Goal: Task Accomplishment & Management: Use online tool/utility

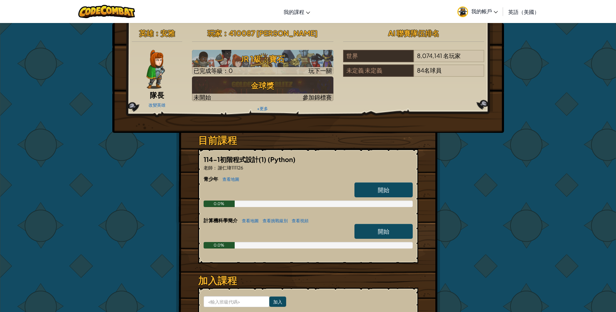
click at [381, 193] on font "開始" at bounding box center [384, 189] width 12 height 7
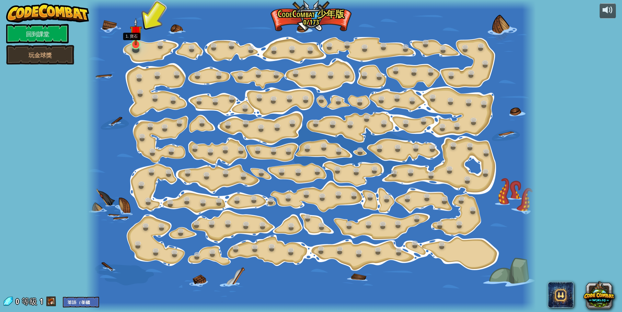
click at [136, 40] on img at bounding box center [136, 32] width 12 height 28
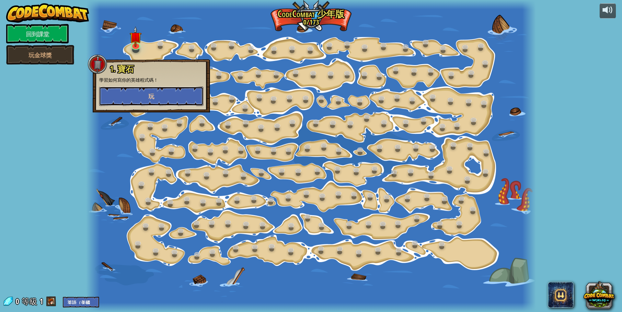
click at [167, 97] on button "玩" at bounding box center [151, 95] width 104 height 19
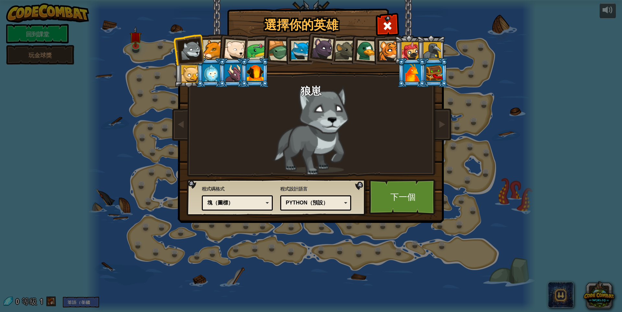
click at [251, 76] on div at bounding box center [255, 72] width 17 height 17
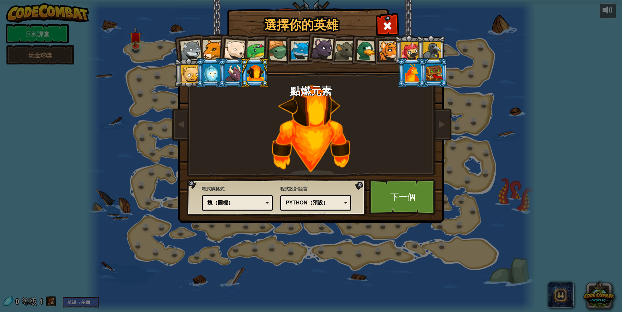
click at [428, 44] on div at bounding box center [431, 50] width 17 height 17
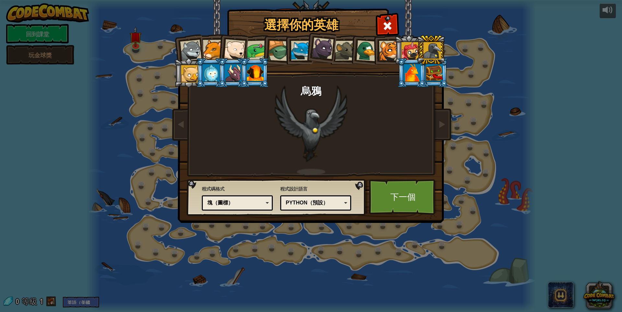
click at [408, 50] on div at bounding box center [409, 50] width 17 height 17
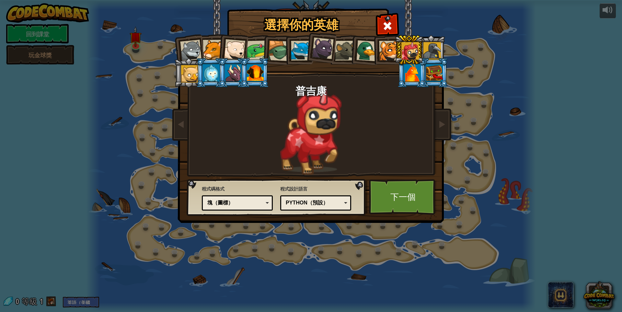
click at [413, 68] on div at bounding box center [412, 72] width 17 height 17
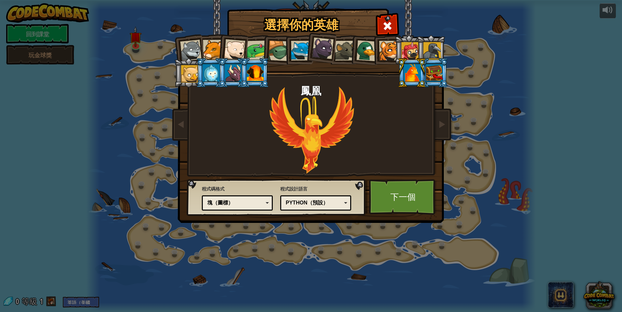
click at [362, 51] on div at bounding box center [366, 50] width 21 height 21
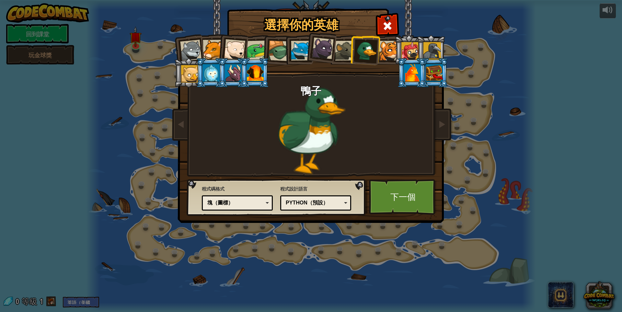
click at [329, 58] on div at bounding box center [323, 49] width 22 height 22
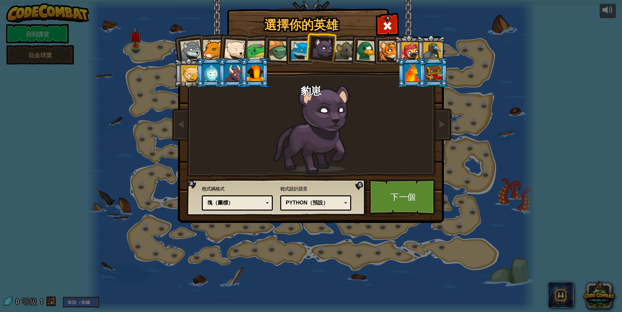
click at [337, 54] on div at bounding box center [345, 51] width 20 height 20
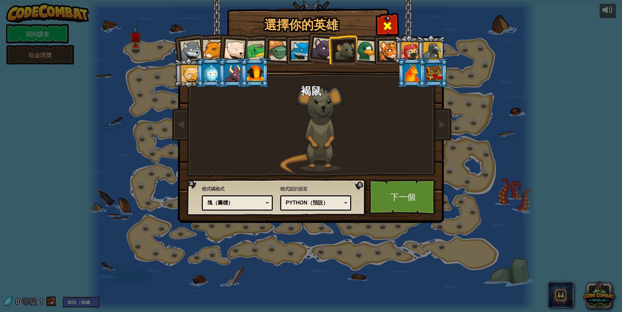
click at [393, 24] on div at bounding box center [387, 25] width 20 height 20
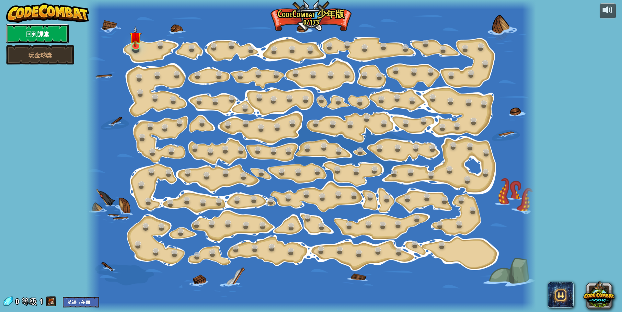
click at [49, 39] on link "回到課堂" at bounding box center [37, 33] width 62 height 19
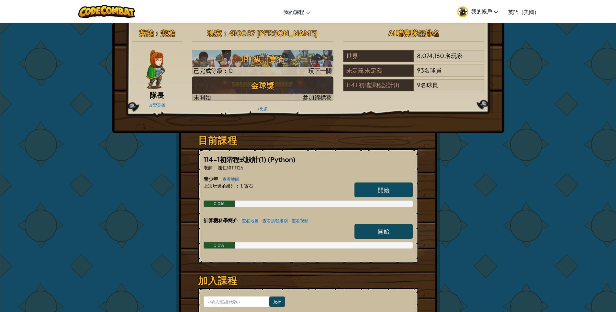
click at [158, 102] on div "改變英雄" at bounding box center [157, 104] width 51 height 10
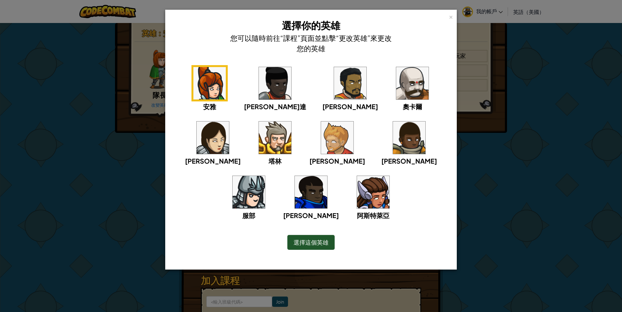
click at [262, 87] on img at bounding box center [275, 83] width 32 height 32
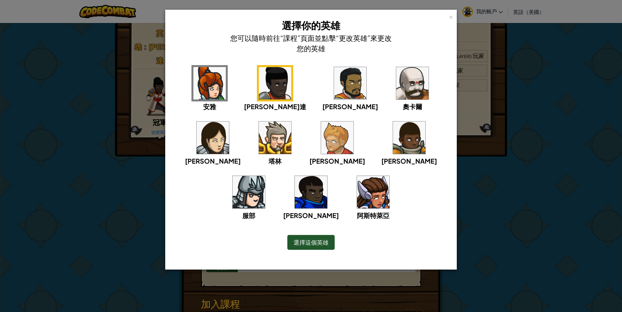
click at [327, 176] on img at bounding box center [311, 192] width 32 height 32
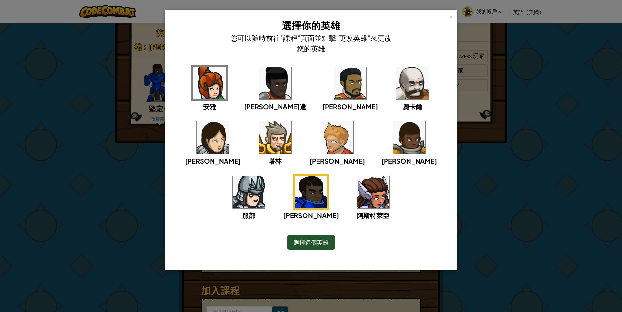
click at [396, 90] on img at bounding box center [412, 83] width 32 height 32
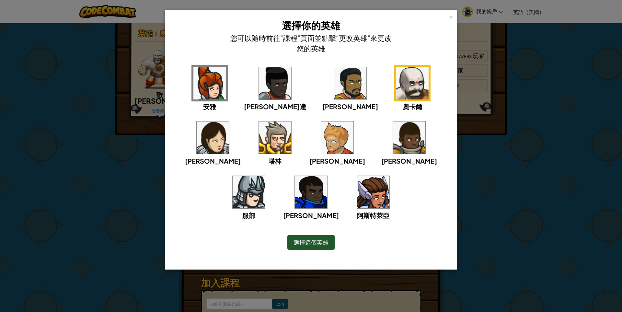
click at [314, 238] on div "選擇這個英雄" at bounding box center [310, 242] width 47 height 15
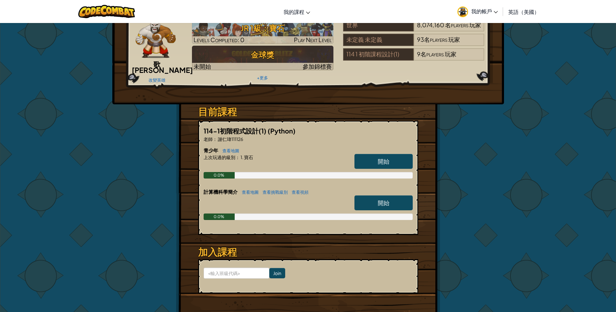
scroll to position [65, 0]
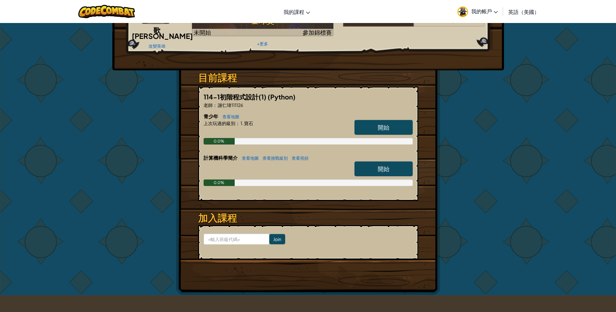
click at [381, 157] on h6 "計算機科學簡介 查看地圖 查看挑戰級別 查看視頻" at bounding box center [308, 157] width 209 height 7
click at [381, 165] on font "開始" at bounding box center [384, 168] width 12 height 7
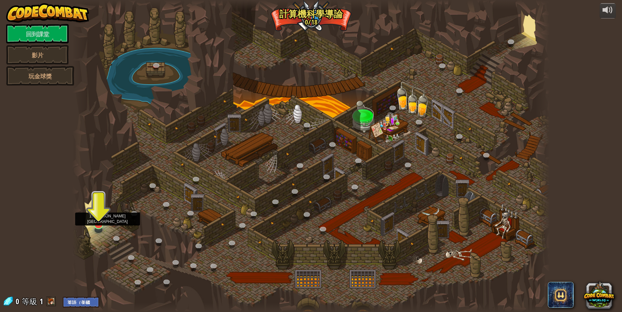
click at [95, 225] on div at bounding box center [98, 223] width 9 height 9
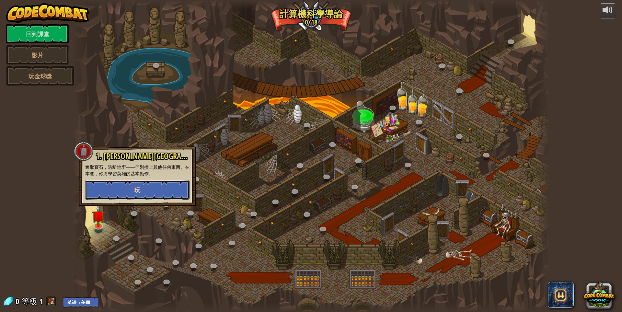
click at [142, 193] on button "玩" at bounding box center [137, 189] width 104 height 19
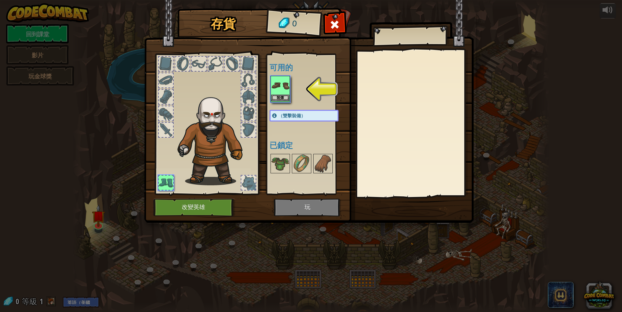
click at [277, 87] on img at bounding box center [280, 85] width 18 height 18
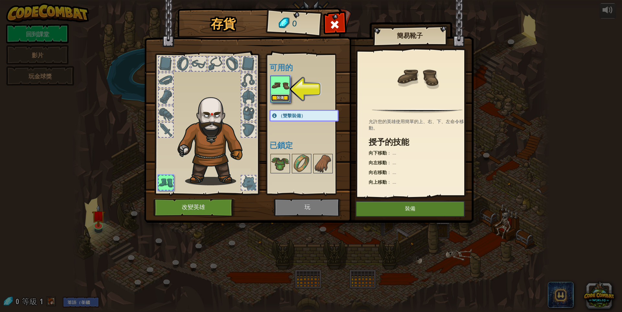
click at [274, 95] on button "裝備" at bounding box center [280, 98] width 18 height 7
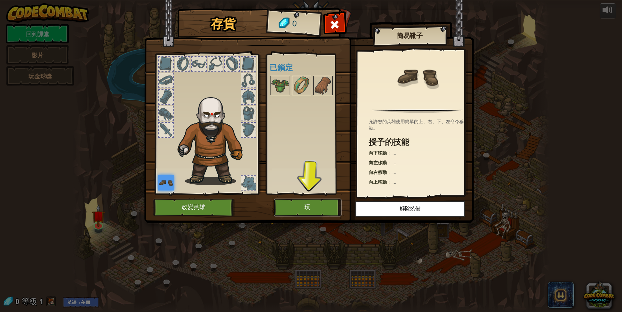
click at [301, 203] on button "玩" at bounding box center [308, 207] width 68 height 18
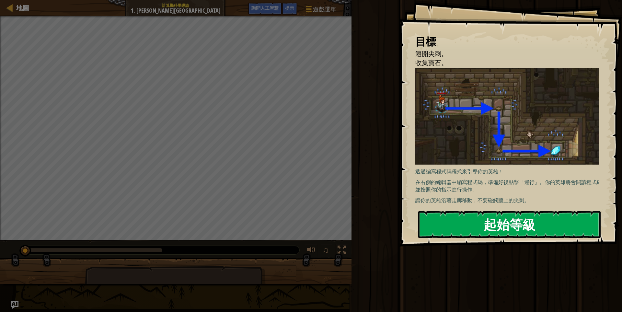
click at [503, 224] on font "起始等級" at bounding box center [509, 223] width 52 height 17
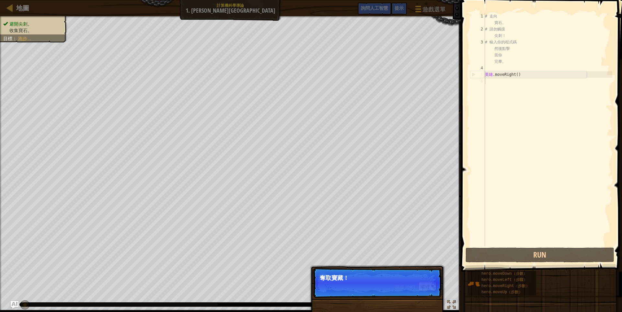
click at [379, 278] on p "奪取寶藏！" at bounding box center [377, 278] width 115 height 6
click at [434, 285] on button "繼續" at bounding box center [427, 286] width 18 height 9
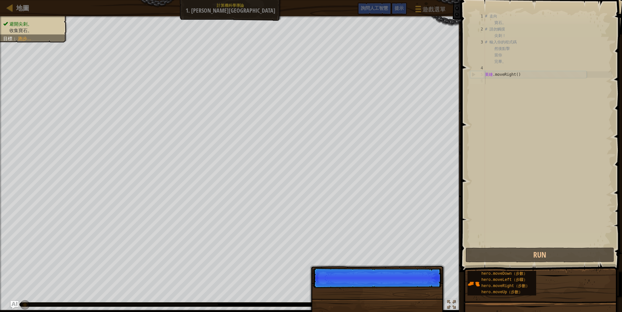
scroll to position [3, 0]
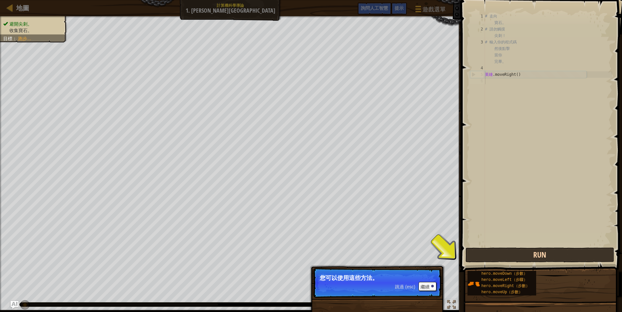
click at [547, 258] on button "Run" at bounding box center [539, 254] width 149 height 15
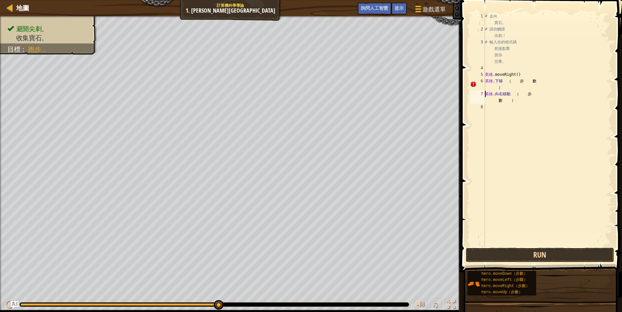
click at [513, 251] on button "Run" at bounding box center [539, 254] width 149 height 15
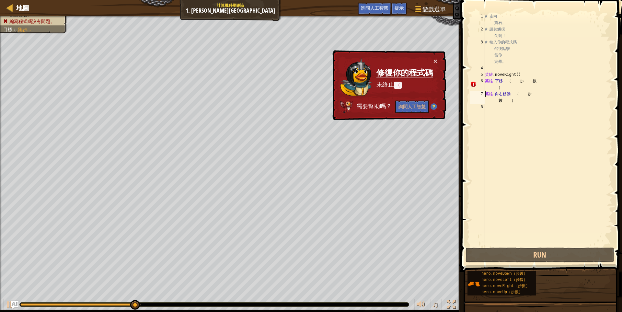
click at [434, 57] on div "× 修復你的程式碼 未終止 （ 需要幫助嗎？ 詢問人工智慧" at bounding box center [388, 85] width 115 height 70
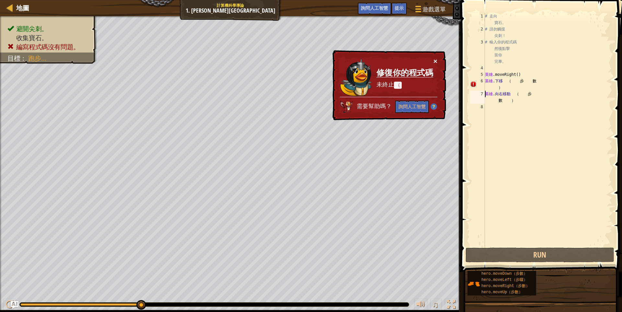
click at [434, 59] on font "×" at bounding box center [435, 60] width 4 height 7
drag, startPoint x: 508, startPoint y: 85, endPoint x: 529, endPoint y: 76, distance: 23.2
click at [529, 76] on div "# 走向 寶石。 # 請勿觸摸 尖刺！ # 輸入你的程式碼 然後點擊 當你 完畢。 英雄 .moveRight ( ) 英雄 . 下移 （ 步 數 ） 英雄 …" at bounding box center [547, 139] width 129 height 252
click at [514, 81] on div "# 走向 寶石。 # 請勿觸摸 尖刺！ # 輸入你的程式碼 然後點擊 當你 完畢。 英雄 .moveRight ( ) 英雄 . 下移 （ 步 數 ） 英雄 …" at bounding box center [547, 129] width 129 height 233
click at [471, 82] on div "6" at bounding box center [477, 84] width 15 height 13
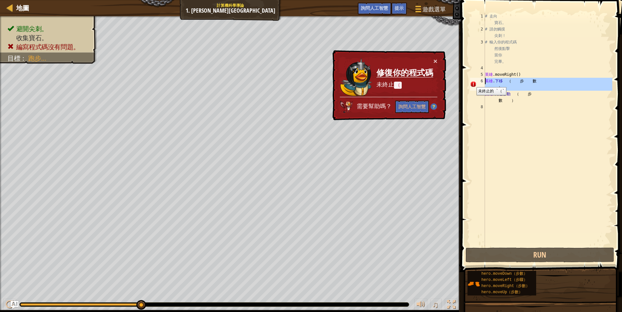
type textarea "hero.moveDown（步數）"
drag, startPoint x: 488, startPoint y: 81, endPoint x: 468, endPoint y: 81, distance: 19.7
click at [468, 81] on div "hero.moveDown（步數） 1 2 3 4 5 6 7 8 # 走向 寶石。 # 請勿觸摸 尖刺！ # 輸入你的程式碼 然後點擊 當你 完畢。 英雄 …" at bounding box center [539, 129] width 143 height 233
click at [568, 120] on div "# 走向 寶石。 # 請勿觸摸 尖刺！ # 輸入你的程式碼 然後點擊 當你 完畢。 英雄 .moveRight ( ) 英雄 . 下移 （ 步 數 ） 英雄 …" at bounding box center [547, 139] width 129 height 252
drag, startPoint x: 549, startPoint y: 82, endPoint x: 476, endPoint y: 81, distance: 73.2
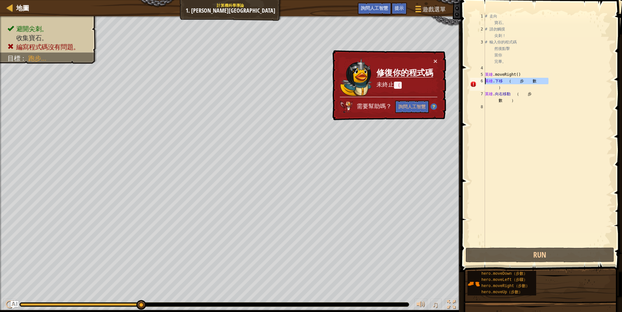
click at [476, 81] on div "1 2 3 4 5 6 7 8 # 走向 寶石。 # 請勿觸摸 尖刺！ # 輸入你的程式碼 然後點擊 當你 完畢。 英雄 .moveRight ( ) 英雄 …" at bounding box center [539, 129] width 143 height 233
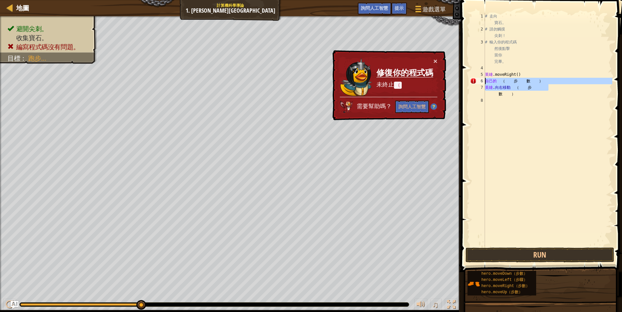
drag, startPoint x: 547, startPoint y: 84, endPoint x: 480, endPoint y: 78, distance: 67.6
click at [480, 78] on div "own（步數） 1 2 3 4 5 6 7 8 # 走向 寶石。 # 請勿觸摸 尖刺！ # 輸入你的程式碼 然後點擊 當你 完畢。 英雄 .moveRight…" at bounding box center [539, 129] width 143 height 233
drag, startPoint x: 537, startPoint y: 81, endPoint x: 476, endPoint y: 78, distance: 61.5
click at [476, 78] on div "ight（步數） 1 2 3 4 5 6 7 # 走向 寶石。 # 請勿觸摸 尖刺！ # 輸入你的程式碼 然後點擊 當你 完畢。 英雄 .moveRight …" at bounding box center [539, 129] width 143 height 233
type textarea "數）"
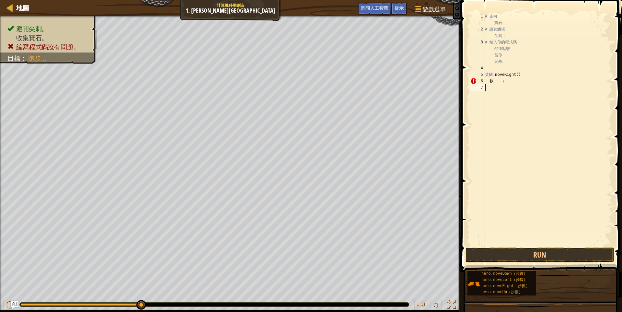
click at [511, 84] on div "# 走向 寶石。 # 請勿觸摸 尖刺！ # 輸入你的程式碼 然後點擊 當你 完畢。 英雄 .moveRight ( ) 數 ）" at bounding box center [547, 139] width 129 height 252
click at [506, 82] on div "# 走向 寶石。 # 請勿觸摸 尖刺！ # 輸入你的程式碼 然後點擊 當你 完畢。 英雄 .moveRight ( ) 數 ）" at bounding box center [547, 139] width 129 height 252
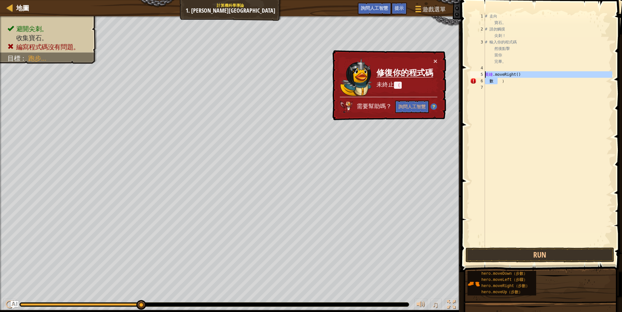
drag, startPoint x: 506, startPoint y: 82, endPoint x: 480, endPoint y: 77, distance: 25.6
click at [480, 77] on div "數） 1 2 3 4 5 6 7 # 走向 寶石。 # 請勿觸摸 尖刺！ # 輸入你的程式碼 然後點擊 當你 完畢。 英雄 .moveRight ( ) 數 …" at bounding box center [539, 129] width 143 height 233
type textarea "數）"
click at [510, 78] on div "# 走向 寶石。 # 請勿觸摸 尖刺！ # 輸入你的程式碼 然後點擊 當你 完畢。 英雄 .moveRight ( ) 數 ）" at bounding box center [547, 139] width 129 height 252
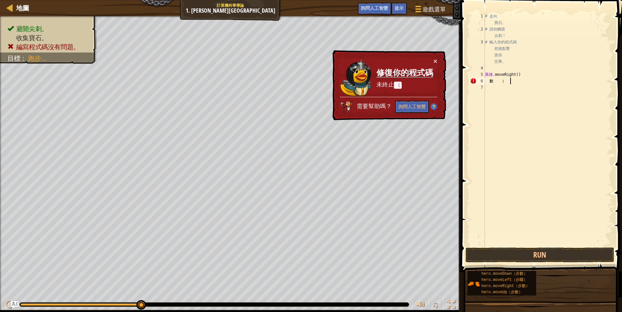
click at [511, 78] on div "# 走向 寶石。 # 請勿觸摸 尖刺！ # 輸入你的程式碼 然後點擊 當你 完畢。 英雄 .moveRight ( ) 數 ）" at bounding box center [547, 139] width 129 height 252
drag, startPoint x: 509, startPoint y: 79, endPoint x: 481, endPoint y: 83, distance: 28.7
click at [481, 83] on div "數） 1 2 3 4 5 6 7 # 走向 寶石。 # 請勿觸摸 尖刺！ # 輸入你的程式碼 然後點擊 當你 完畢。 英雄 .moveRight ( ) 數 …" at bounding box center [539, 129] width 143 height 233
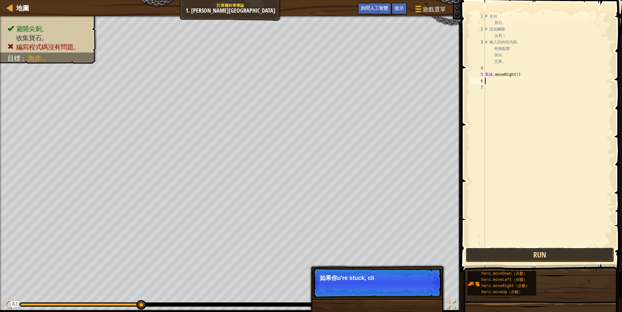
click at [507, 254] on button "Run" at bounding box center [539, 254] width 149 height 15
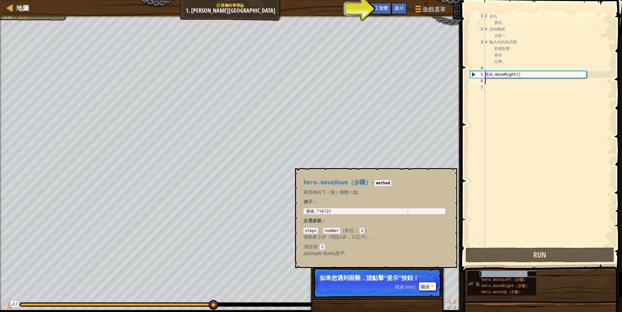
click at [488, 274] on font "hero.moveDown（步數）" at bounding box center [504, 273] width 46 height 5
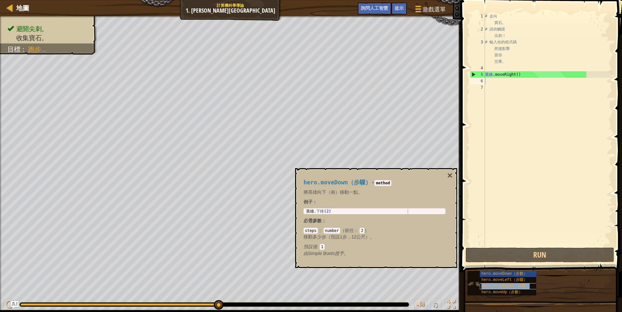
click at [511, 283] on div "hero.moveRight（步數）" at bounding box center [510, 286] width 62 height 6
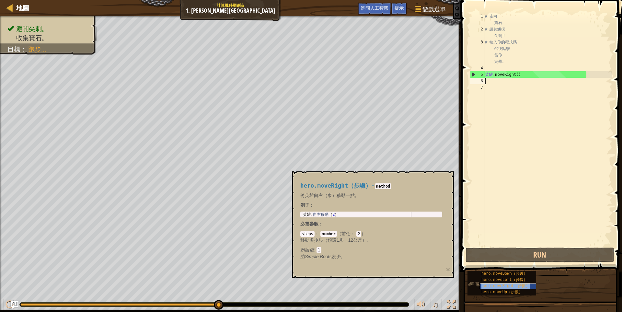
click at [511, 283] on div "hero.moveRight（步數）" at bounding box center [510, 286] width 62 height 6
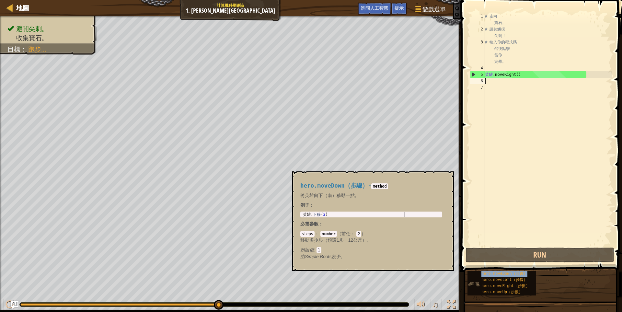
click at [518, 273] on font "hero.moveDown（步數）" at bounding box center [504, 273] width 46 height 5
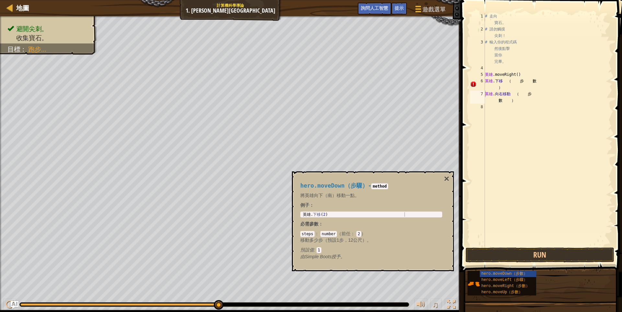
click at [538, 247] on span at bounding box center [542, 126] width 166 height 291
click at [537, 252] on button "Run" at bounding box center [539, 254] width 149 height 15
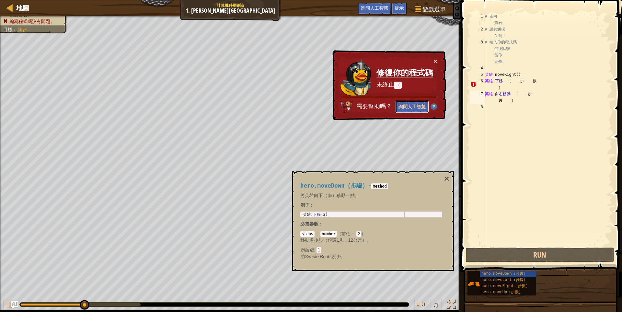
click at [417, 106] on font "詢問人工智慧" at bounding box center [411, 106] width 27 height 6
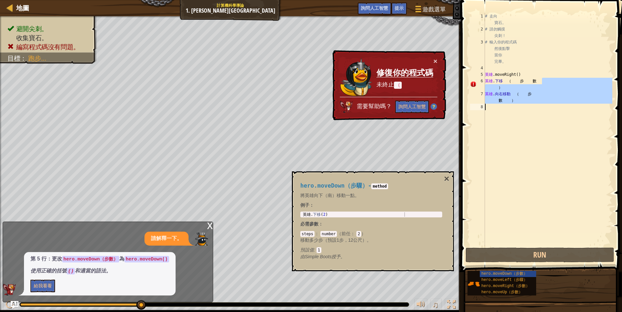
drag, startPoint x: 544, startPoint y: 82, endPoint x: 472, endPoint y: 113, distance: 79.2
click at [472, 113] on div "hero.moveRight（步數） 1 2 3 4 5 6 7 8 # 走向 寶石。 # 請勿觸摸 尖刺！ # 輸入你的程式碼 然後點擊 當你 完畢。 英雄…" at bounding box center [539, 129] width 143 height 233
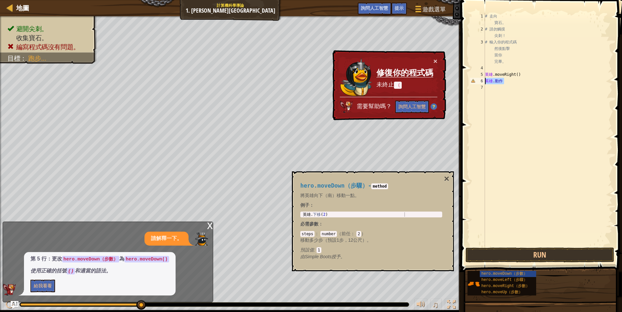
drag, startPoint x: 505, startPoint y: 80, endPoint x: 476, endPoint y: 79, distance: 29.2
click at [476, 79] on div "hero.move 1 2 3 4 5 6 7 # 走向 寶石。 # 請勿觸摸 尖刺！ # 輸入你的程式碼 然後點擊 當你 完畢。 英雄 .moveRight…" at bounding box center [539, 129] width 143 height 233
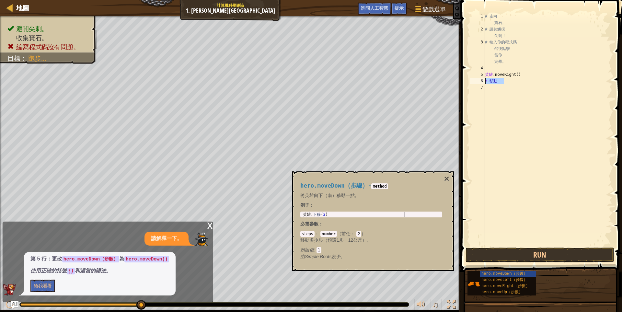
drag, startPoint x: 501, startPoint y: 82, endPoint x: 471, endPoint y: 81, distance: 30.1
click at [471, 81] on div "o.move 1 2 3 4 5 6 7 # 走向 寶石。 # 請勿觸摸 尖刺！ # 輸入你的程式碼 然後點擊 當你 完畢。 英雄 .moveRight ( …" at bounding box center [539, 129] width 143 height 233
drag, startPoint x: 491, startPoint y: 84, endPoint x: 481, endPoint y: 84, distance: 10.1
click at [481, 84] on div "ove 1 2 3 4 5 6 7 # 走向 寶石。 # 請勿觸摸 尖刺！ # 輸入你的程式碼 然後點擊 當你 完畢。 英雄 .moveRight ( ) 愛…" at bounding box center [539, 129] width 143 height 233
type textarea "ove"
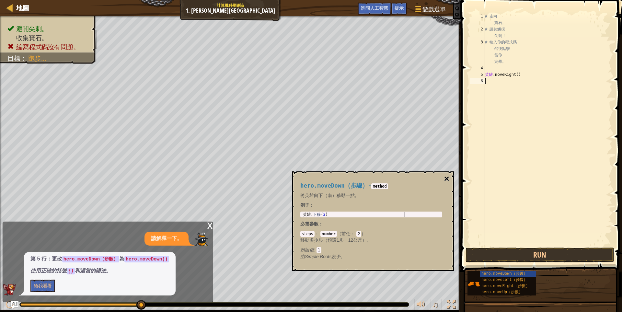
click at [446, 179] on font "×" at bounding box center [446, 179] width 5 height 10
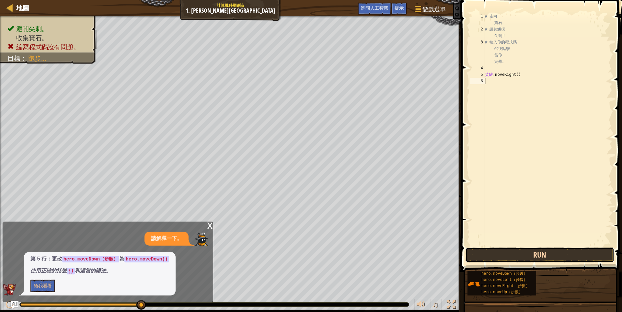
click at [530, 253] on button "Run" at bounding box center [539, 254] width 149 height 15
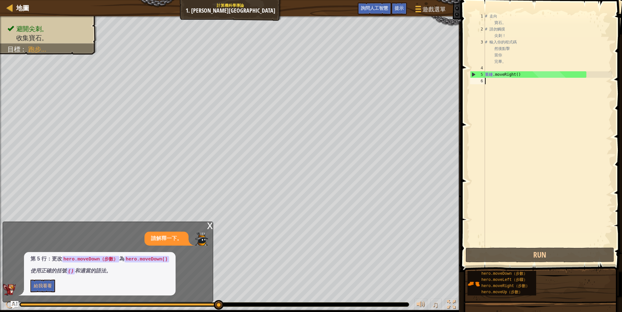
click at [497, 82] on div "# 走向 寶石。 # 請勿觸摸 尖刺！ # 輸入你的程式碼 然後點擊 當你 完畢。 英雄 .moveRight ( )" at bounding box center [547, 139] width 129 height 252
click at [479, 84] on div "1 2 3 4 5 6 # 走向 寶石。 # 請勿觸摸 尖刺！ # 輸入你的程式碼 然後點擊 當你 完畢。 英雄 .moveRight ( ) 鋤頭鋤頭鋤頭 …" at bounding box center [539, 129] width 143 height 233
click at [474, 83] on div "6" at bounding box center [477, 81] width 15 height 6
click at [478, 81] on div "6" at bounding box center [477, 81] width 15 height 6
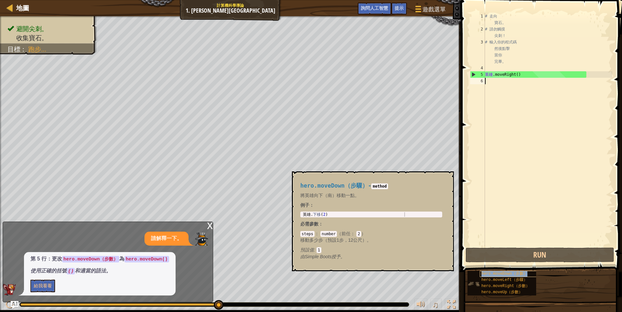
click at [495, 272] on font "hero.moveDown（步數）" at bounding box center [504, 273] width 46 height 5
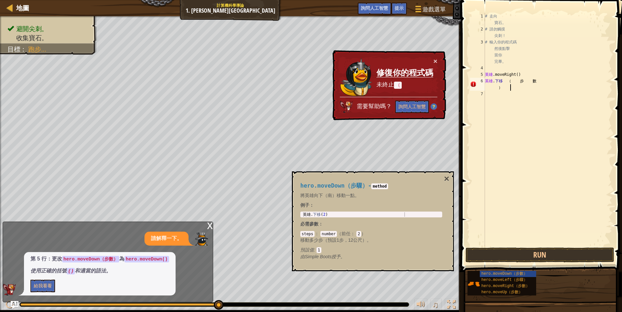
drag, startPoint x: 505, startPoint y: 88, endPoint x: 462, endPoint y: 84, distance: 43.8
click at [462, 84] on div "hero.moveDown（步數） 1 2 3 4 5 6 7 # 走向 寶石。 # 請勿觸摸 尖刺！ # 輸入你的程式碼 然後點擊 當你 完畢。 英雄 .m…" at bounding box center [540, 148] width 163 height 291
click at [416, 107] on font "詢問人工智慧" at bounding box center [411, 106] width 27 height 6
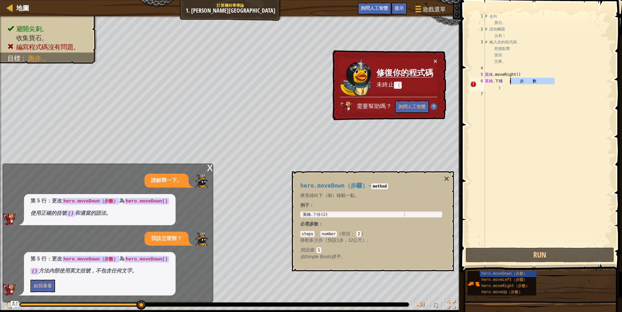
drag, startPoint x: 552, startPoint y: 81, endPoint x: 511, endPoint y: 83, distance: 41.1
click at [511, 83] on div "# 走向 寶石。 # 請勿觸摸 尖刺！ # 輸入你的程式碼 然後點擊 當你 完畢。 英雄 .moveRight ( ) 英雄 . 下移 （ 步 數 ）" at bounding box center [547, 139] width 129 height 252
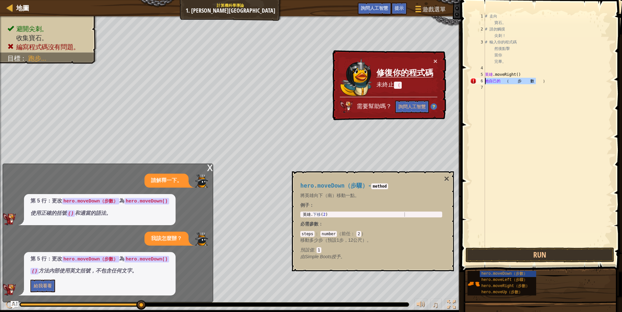
drag, startPoint x: 534, startPoint y: 80, endPoint x: 464, endPoint y: 78, distance: 69.6
click at [465, 78] on div "herown（步數） 1 2 3 4 5 6 7 # 走向 寶石。 # 請勿觸摸 尖刺！ # 輸入你的程式碼 然後點擊 當你 完畢。 英雄 .moveRigh…" at bounding box center [540, 148] width 163 height 291
type textarea "步數）"
drag, startPoint x: 523, startPoint y: 79, endPoint x: 485, endPoint y: 83, distance: 39.1
click at [485, 83] on div "# 走向 寶石。 # 請勿觸摸 尖刺！ # 輸入你的程式碼 然後點擊 當你 完畢。 英雄 .moveRight ( ) 步 數 ）" at bounding box center [547, 139] width 129 height 252
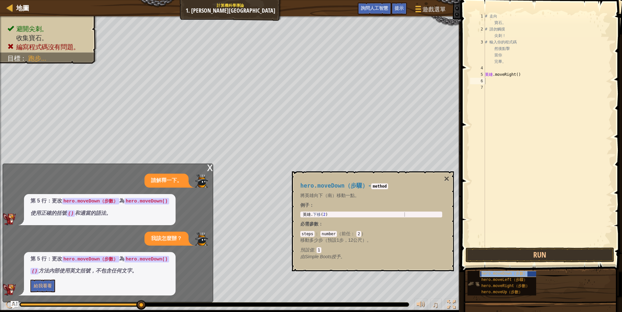
copy font "hero.moveDown（步數）"
click at [501, 83] on div "# 走向 寶石。 # 請勿觸摸 尖刺！ # 輸入你的程式碼 然後點擊 當你 完畢。 英雄 .moveRight ( )" at bounding box center [547, 139] width 129 height 252
paste textarea "hero.moveDown（步數）"
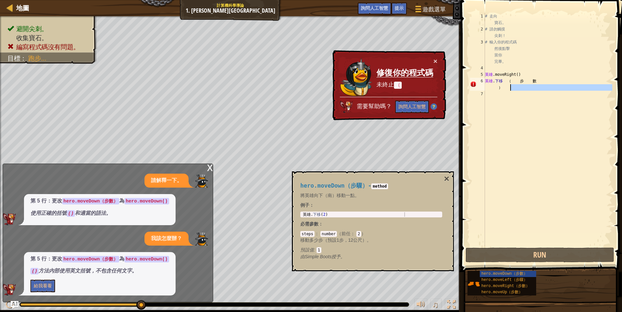
drag, startPoint x: 515, startPoint y: 92, endPoint x: 488, endPoint y: 89, distance: 27.9
click at [488, 89] on div "# 走向 寶石。 # 請勿觸摸 尖刺！ # 輸入你的程式碼 然後點擊 當你 完畢。 英雄 .moveRight ( ) 英雄 . 下移 （ 步 數 ）" at bounding box center [547, 139] width 129 height 252
type textarea "hero.moveDown（步數）"
drag, startPoint x: 484, startPoint y: 78, endPoint x: 507, endPoint y: 81, distance: 23.9
click at [507, 81] on div "hero.moveDown（步數） 1 2 3 4 5 6 7 # 走向 寶石。 # 請勿觸摸 尖刺！ # 輸入你的程式碼 然後點擊 當你 完畢。 英雄 .m…" at bounding box center [539, 129] width 143 height 233
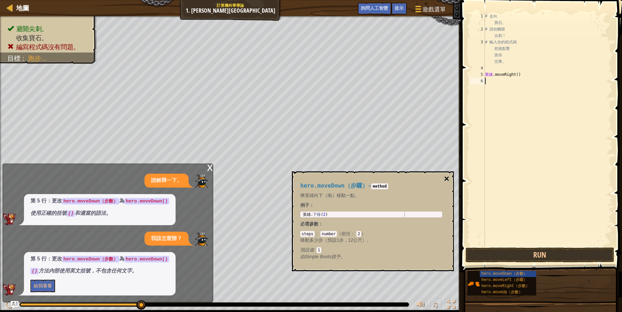
click at [446, 178] on font "×" at bounding box center [446, 179] width 5 height 10
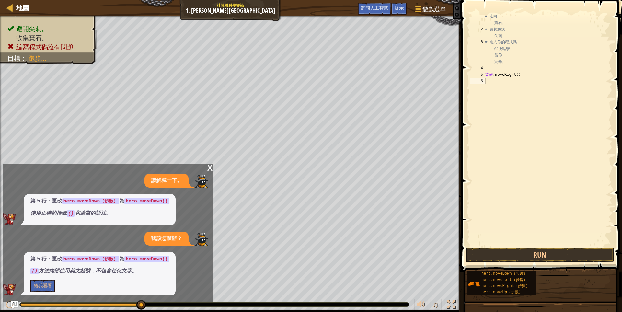
click at [208, 167] on font "x" at bounding box center [210, 166] width 6 height 13
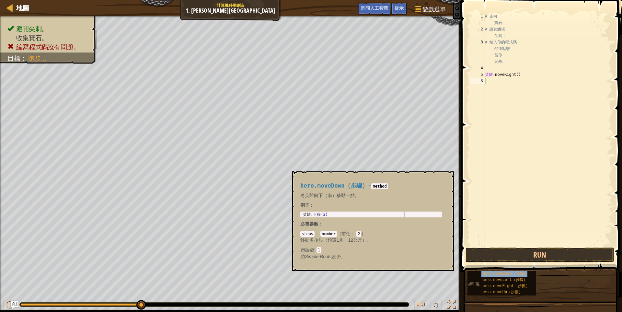
click at [497, 271] on font "hero.moveDown（步數）" at bounding box center [504, 273] width 46 height 5
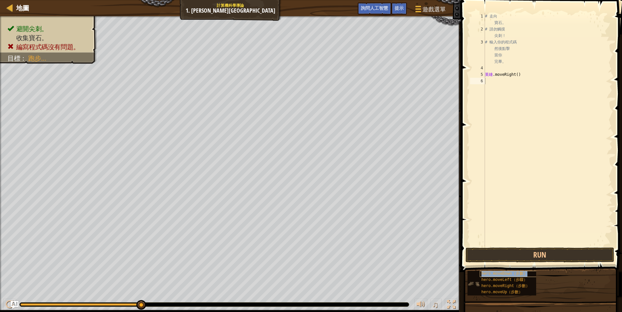
click at [497, 271] on font "hero.moveDown（步數）" at bounding box center [504, 273] width 46 height 5
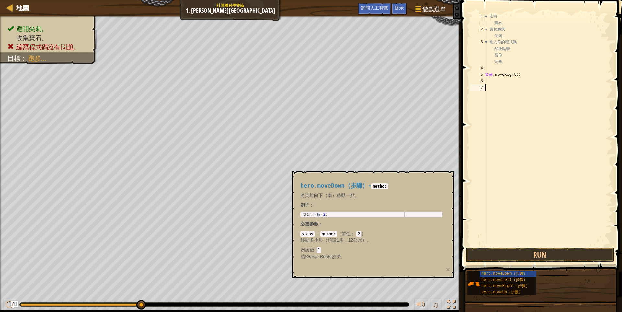
click at [489, 83] on div "# 走向 寶石。 # 請勿觸摸 尖刺！ # 輸入你的程式碼 然後點擊 當你 完畢。 英雄 .moveRight ( )" at bounding box center [547, 139] width 129 height 252
click at [499, 275] on font "hero.moveDown（步數）" at bounding box center [504, 273] width 46 height 5
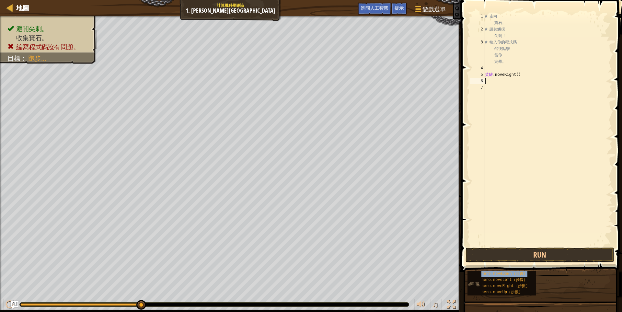
click at [499, 275] on font "hero.moveDown（步數）" at bounding box center [504, 273] width 46 height 5
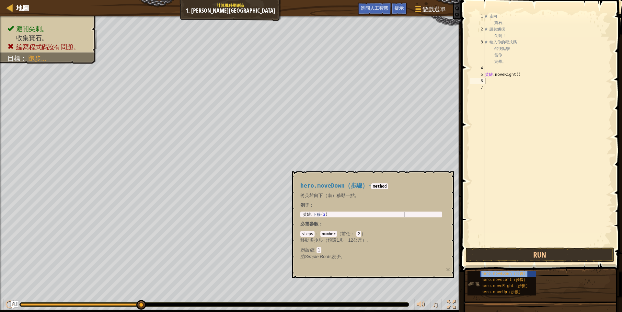
click at [499, 275] on font "hero.moveDown（步數）" at bounding box center [504, 273] width 46 height 5
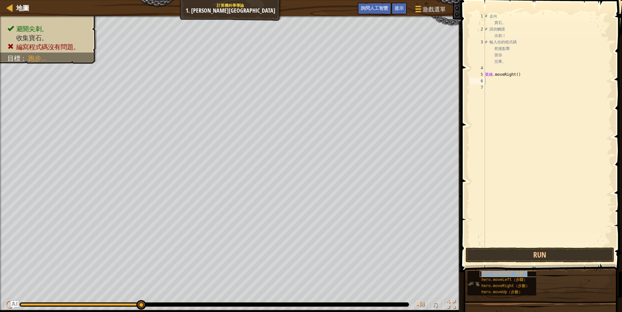
click at [499, 275] on font "hero.moveDown（步數）" at bounding box center [504, 273] width 46 height 5
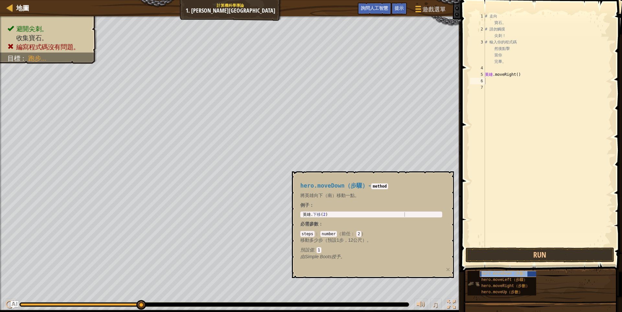
click at [502, 275] on font "hero.moveDown（步數）" at bounding box center [504, 273] width 46 height 5
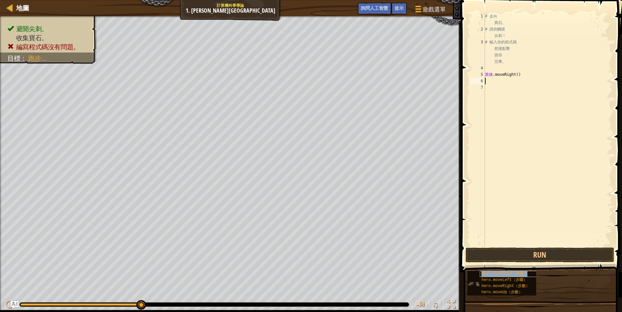
click at [502, 275] on font "hero.moveDown（步數）" at bounding box center [504, 273] width 46 height 5
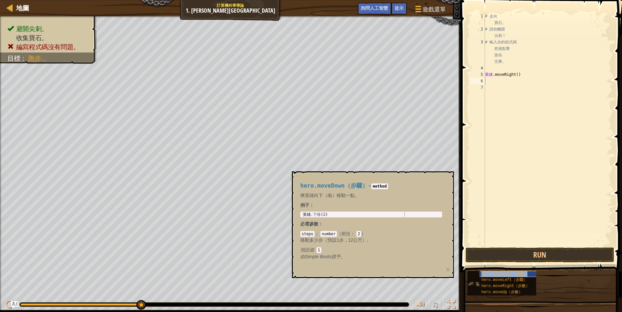
click at [502, 275] on font "hero.moveDown（步數）" at bounding box center [504, 273] width 46 height 5
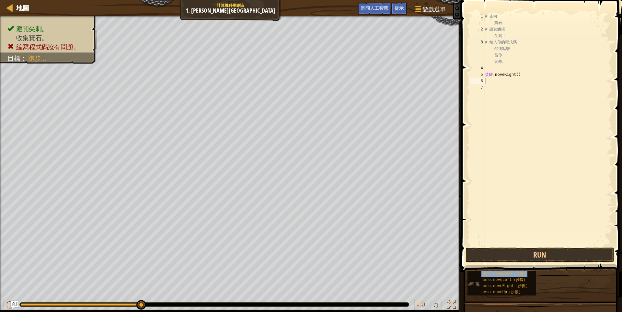
click at [502, 275] on font "hero.moveDown（步數）" at bounding box center [504, 273] width 46 height 5
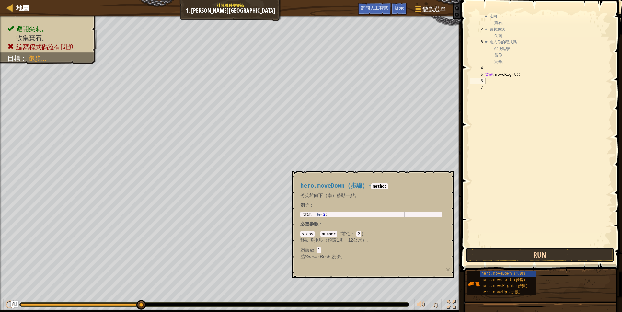
click at [516, 251] on button "Run" at bounding box center [539, 254] width 149 height 15
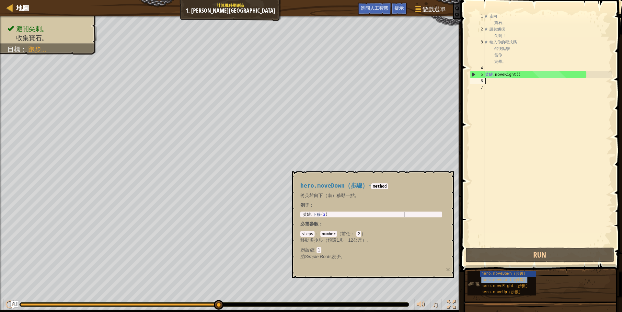
click at [502, 280] on font "hero.moveLeft（步驟）" at bounding box center [504, 279] width 46 height 5
click at [501, 289] on div "hero.moveRight（步數）" at bounding box center [510, 286] width 62 height 6
type textarea "hero.moveRight（步數）"
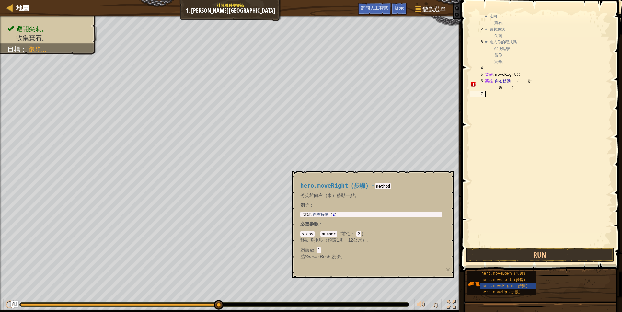
click at [505, 105] on div "# 走向 寶石。 # 請勿觸摸 尖刺！ # 輸入你的程式碼 然後點擊 當你 完畢。 英雄 .moveRight ( ) 英雄 . 向右移動 （ 步 數 ）" at bounding box center [547, 139] width 129 height 252
click at [531, 253] on button "Run" at bounding box center [539, 254] width 149 height 15
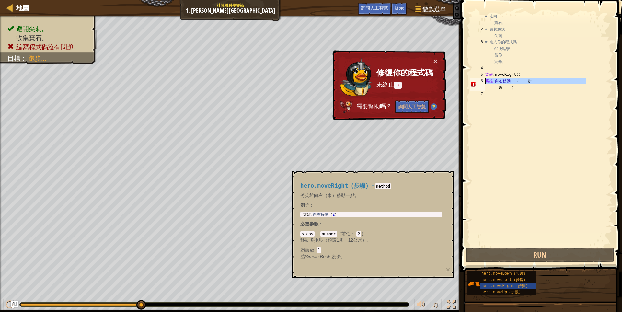
drag, startPoint x: 595, startPoint y: 81, endPoint x: 484, endPoint y: 79, distance: 110.7
click at [484, 79] on div "1 2 3 4 5 6 7 # 走向 寶石。 # 請勿觸摸 尖刺！ # 輸入你的程式碼 然後點擊 當你 完畢。 英雄 .moveRight ( ) 英雄 . …" at bounding box center [539, 129] width 143 height 233
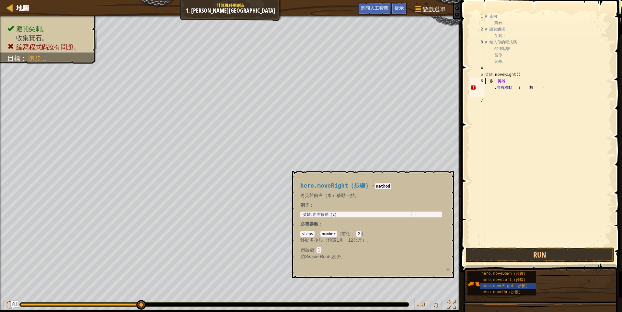
click at [487, 78] on div "# 走向 寶石。 # 請勿觸摸 尖刺！ # 輸入你的程式碼 然後點擊 當你 完畢。 英雄 .moveRight ( ) [PERSON_NAME] . 向右移…" at bounding box center [547, 139] width 129 height 252
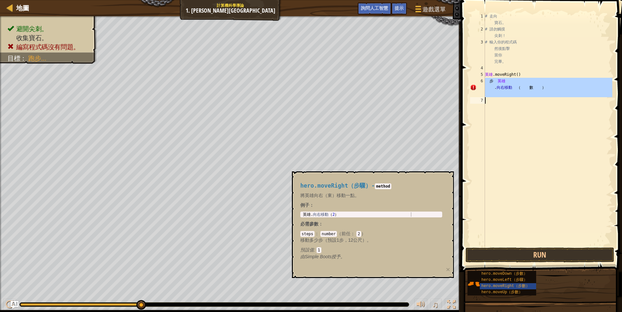
drag, startPoint x: 487, startPoint y: 78, endPoint x: 544, endPoint y: 102, distance: 62.4
click at [544, 102] on div "# 走向 寶石。 # 請勿觸摸 尖刺！ # 輸入你的程式碼 然後點擊 當你 完畢。 英雄 .moveRight ( ) [PERSON_NAME] . 向右移…" at bounding box center [547, 139] width 129 height 252
type textarea "步hero.moveRight（數）"
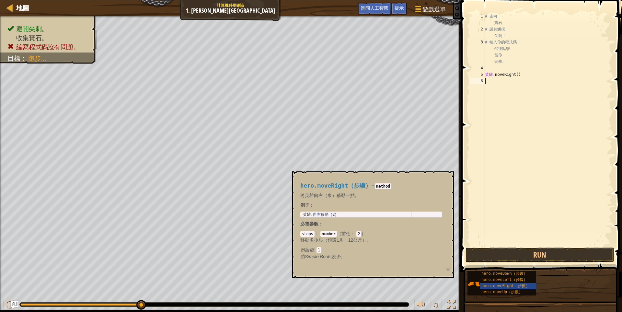
click at [491, 170] on div "# 走向 寶石。 # 請勿觸摸 尖刺！ # 輸入你的程式碼 然後點擊 當你 完畢。 英雄 .moveRight ( )" at bounding box center [547, 139] width 129 height 252
click at [515, 276] on div "hero.moveDown（步數）" at bounding box center [510, 274] width 62 height 6
click at [474, 282] on img at bounding box center [473, 283] width 12 height 12
click at [493, 282] on font "hero.moveLeft（步驟）" at bounding box center [504, 279] width 46 height 5
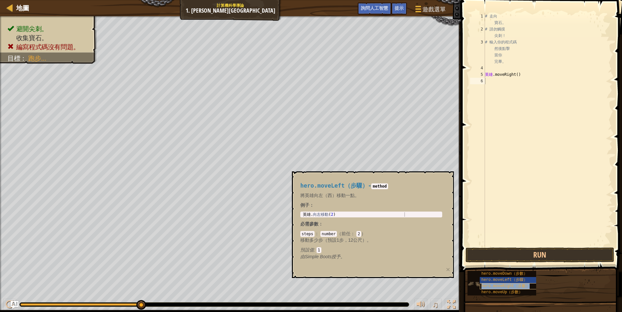
click at [497, 286] on font "hero.moveRight（步數）" at bounding box center [505, 286] width 48 height 5
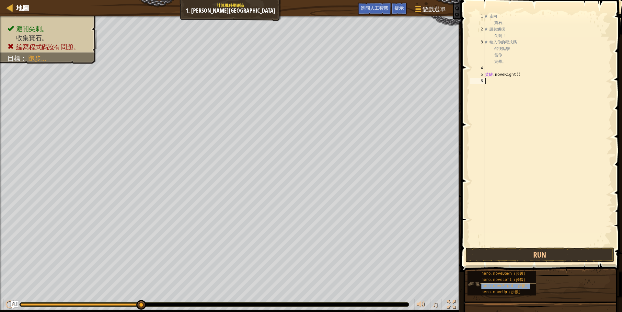
click at [497, 286] on font "hero.moveRight（步數）" at bounding box center [505, 286] width 48 height 5
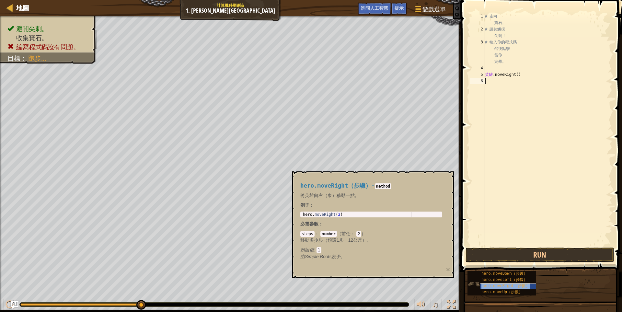
click at [497, 286] on font "hero.moveRight（步數）" at bounding box center [505, 286] width 48 height 5
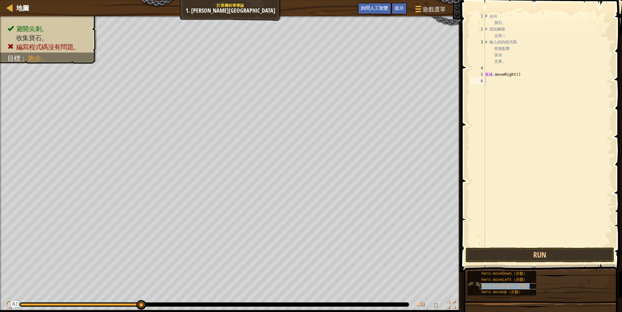
click at [497, 286] on font "hero.moveRight（步數）" at bounding box center [505, 286] width 48 height 5
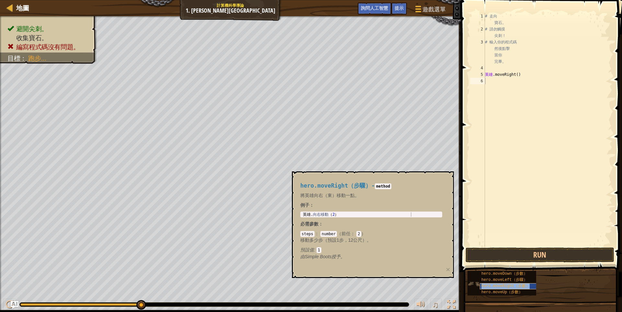
click at [497, 286] on font "hero.moveRight（步數）" at bounding box center [505, 286] width 48 height 5
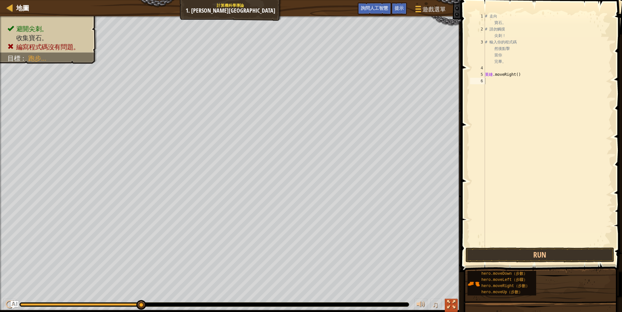
click at [454, 302] on div at bounding box center [451, 304] width 8 height 8
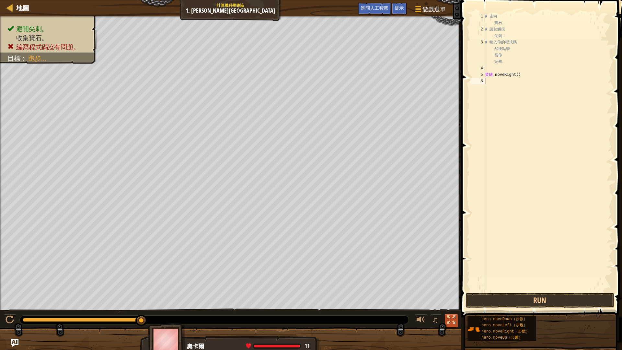
click at [454, 311] on button at bounding box center [450, 320] width 13 height 13
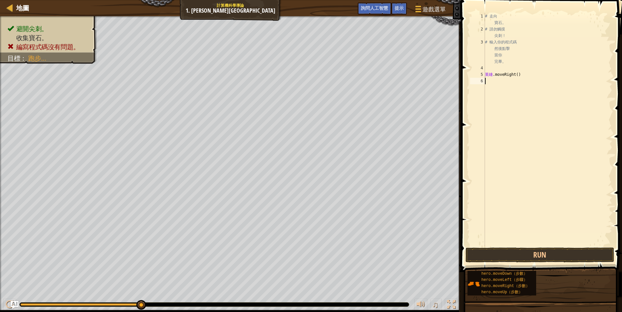
type textarea "ㄘ"
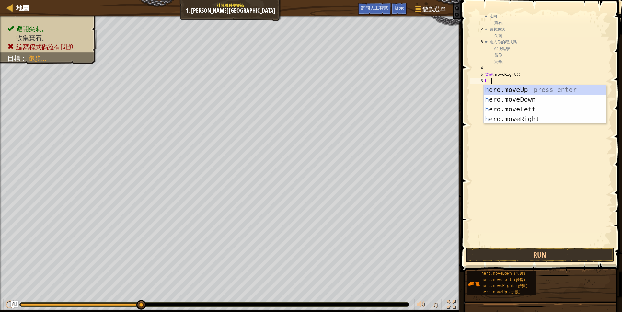
type textarea "H"
click at [523, 99] on div "h ero.moveUp 按回車鍵 英雄 下移 按 Enter 鍵 英雄 左移 按 Enter 鍵 英雄. 向右移動 按 Enter 鍵" at bounding box center [544, 114] width 122 height 58
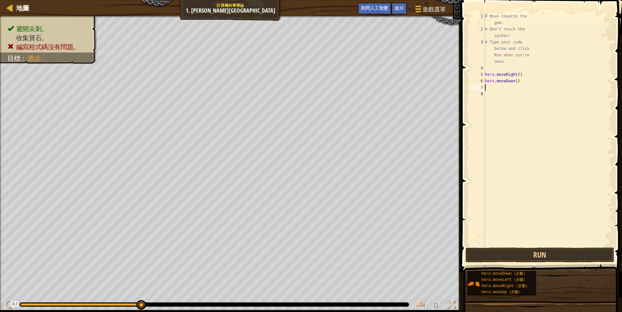
scroll to position [1, 0]
type textarea "H"
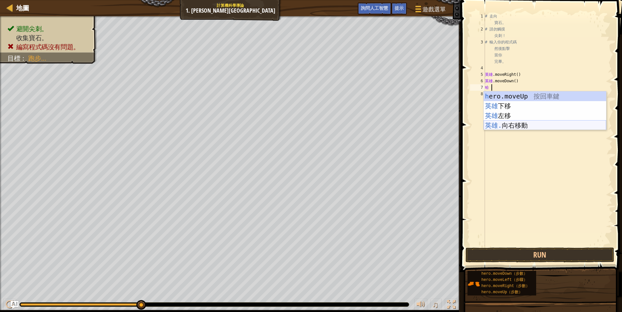
click at [507, 122] on div "h ero.moveUp 按回車鍵 英雄 下移 按 Enter 鍵 英雄 左移 按 Enter 鍵 英雄. 向右移動 按 Enter 鍵" at bounding box center [544, 120] width 122 height 58
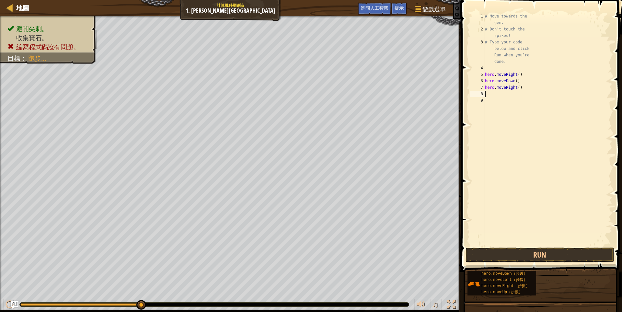
scroll to position [1, 0]
click at [525, 255] on button "Run" at bounding box center [539, 254] width 149 height 15
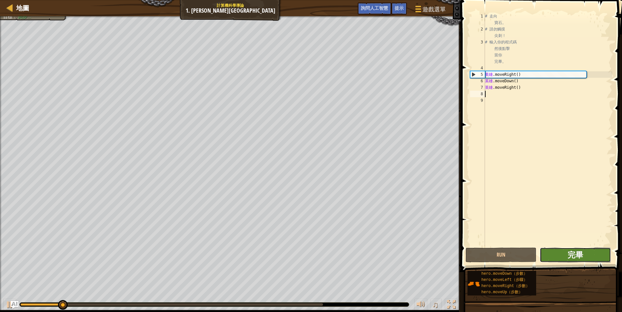
click at [571, 254] on font "完畢" at bounding box center [575, 254] width 16 height 10
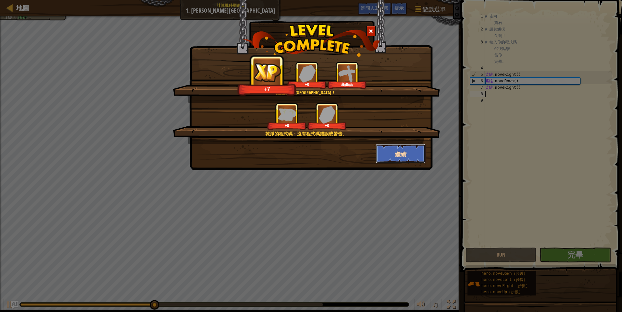
click at [409, 151] on button "繼續" at bounding box center [401, 153] width 50 height 19
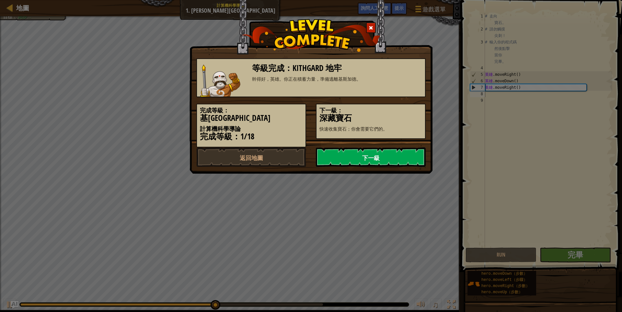
click at [405, 153] on link "下一級" at bounding box center [371, 156] width 110 height 19
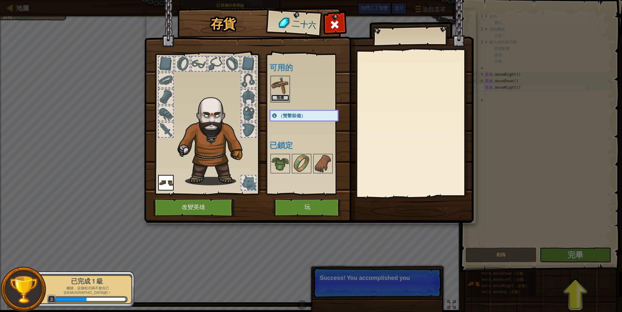
click at [279, 95] on font "裝備" at bounding box center [279, 97] width 7 height 4
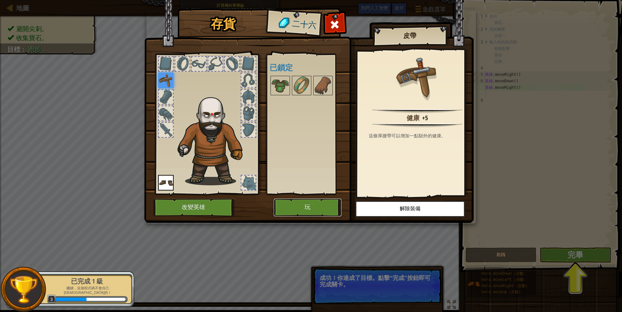
click at [300, 201] on button "玩" at bounding box center [308, 207] width 68 height 18
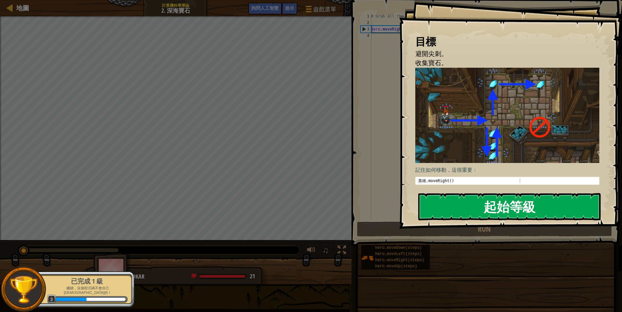
click at [503, 203] on font "起始等級" at bounding box center [509, 205] width 52 height 17
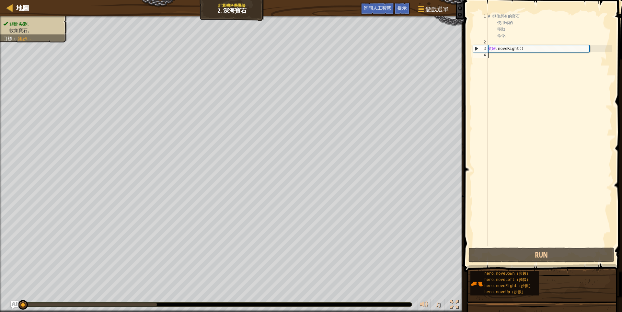
type textarea "G"
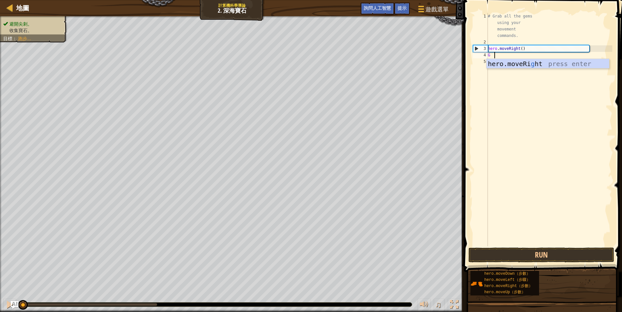
scroll to position [1, 2]
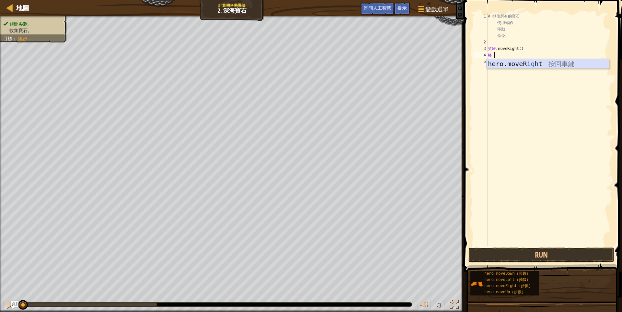
click at [517, 61] on div "hero.moveRi g ht 按回車鍵" at bounding box center [547, 73] width 122 height 29
drag, startPoint x: 523, startPoint y: 56, endPoint x: 480, endPoint y: 54, distance: 43.8
click at [480, 54] on div "1 2 3 4 5 6 # 抓住所有的寶石 使用你的 移動 命令。 英雄 .moveRight ( ) 英雄 .moveRight ( ) ההההההההה…" at bounding box center [541, 129] width 140 height 233
type textarea "oveRight()"
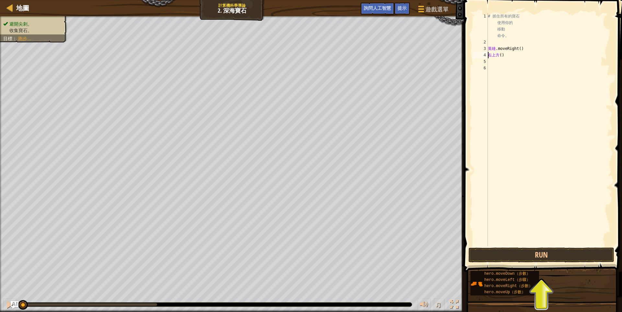
click at [511, 59] on div "# 抓住所有的寶石 使用你的 移動 命令。 英雄 .moveRight ( ) 右上方 ( )" at bounding box center [549, 145] width 126 height 265
drag, startPoint x: 511, startPoint y: 59, endPoint x: 478, endPoint y: 56, distance: 32.9
click at [478, 56] on div "1 2 3 4 5 6 # 抓住所有的寶石 使用你的 移動 命令。 英雄 .moveRight ( ) 右上方 ( ) ההההההההההההההההההה…" at bounding box center [541, 129] width 140 height 233
type textarea "oveRight()"
click at [522, 258] on button "Run" at bounding box center [541, 254] width 146 height 15
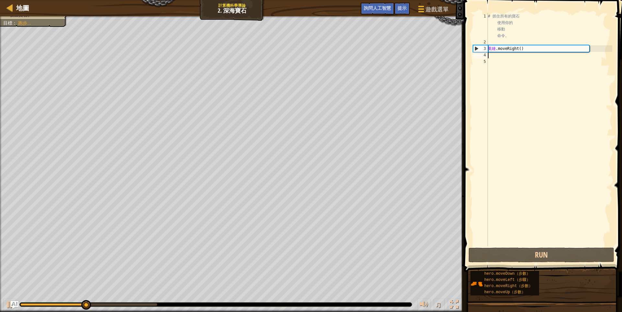
type textarea "H"
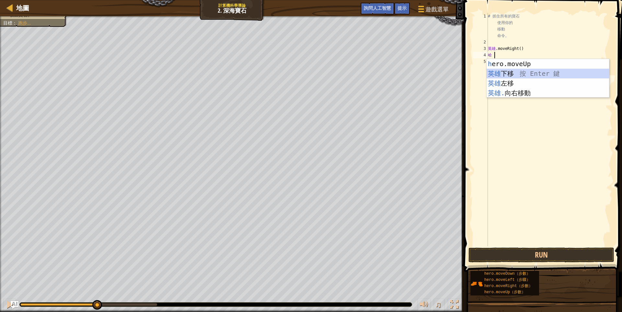
click at [502, 71] on div "h ero.moveUp 按回車鍵 英雄 下移 按 Enter 鍵 英雄 左移 按 Enter 鍵 英雄. 向右移動 按 Enter 鍵" at bounding box center [547, 88] width 122 height 58
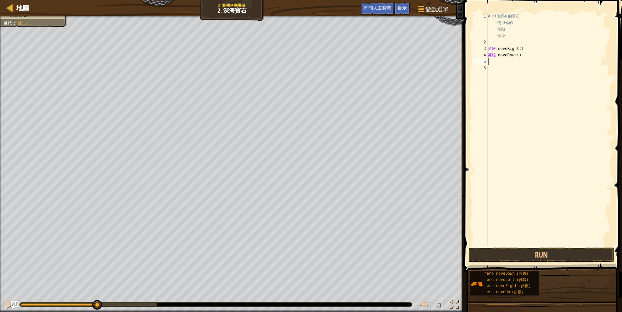
click at [521, 56] on div "# 抓住所有的寶石 使用你的 移動 命令。 英雄 .moveRight ( ) 英雄 .moveDown ( )" at bounding box center [549, 145] width 126 height 265
type textarea "hero.moveDown()"
click at [546, 251] on button "Run" at bounding box center [541, 254] width 146 height 15
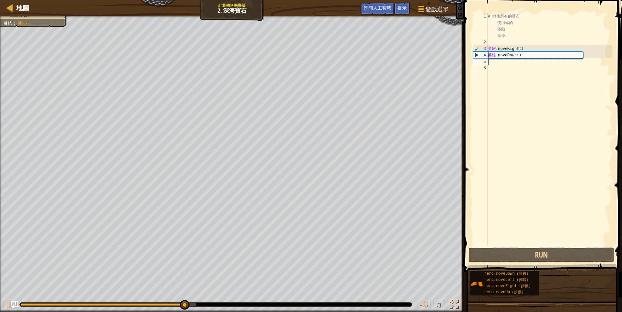
click at [497, 63] on div "# 抓住所有的寶石 使用你的 移動 命令。 英雄 .moveRight ( ) 英雄 .moveDown ( )" at bounding box center [549, 145] width 126 height 265
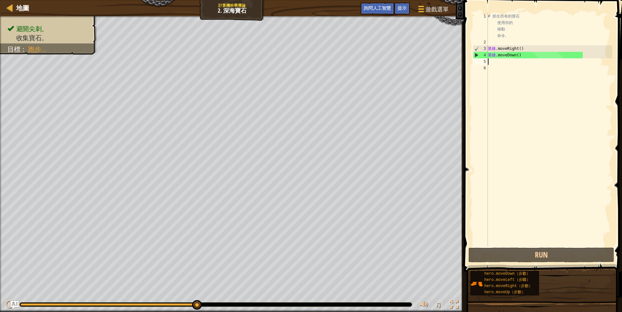
type textarea "H"
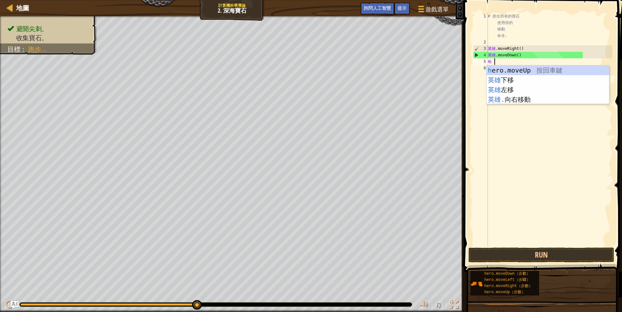
scroll to position [1, 2]
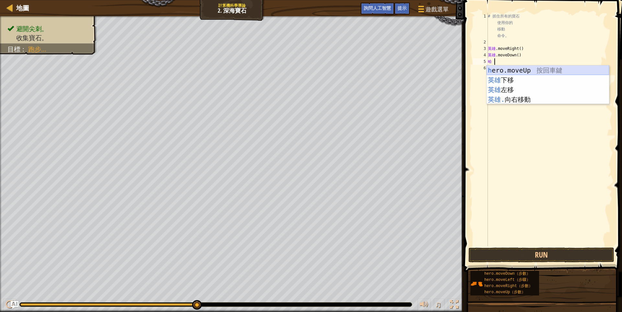
click at [506, 66] on div "h ero.moveUp 按回車鍵 英雄 下移 按 Enter 鍵 英雄 左移 按 Enter 鍵 英雄. 向右移動 按 Enter 鍵" at bounding box center [547, 94] width 122 height 58
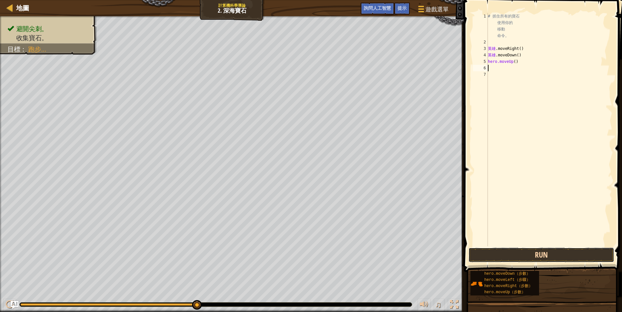
click at [535, 253] on button "Run" at bounding box center [541, 254] width 146 height 15
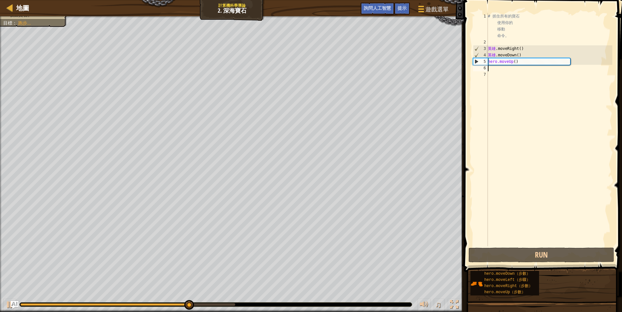
click at [517, 61] on div "# 抓住所有的寶石 使用你的 移動 命令。 英雄 .moveRight ( ) 英雄 .moveDown ( ) hero.moveUp ( )" at bounding box center [549, 145] width 126 height 265
type textarea "hero.moveUp()"
click at [515, 60] on div "# 抓住所有的寶石 使用你的 移動 命令。 英雄 .moveRight ( ) 英雄 .moveDown ( ) hero.moveUp ( )" at bounding box center [549, 145] width 126 height 265
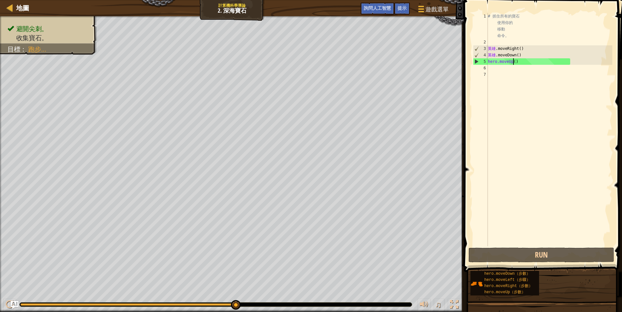
click at [517, 62] on div "# 抓住所有的寶石 使用你的 移動 命令。 英雄 .moveRight ( ) 英雄 .moveDown ( ) hero.moveUp ( )" at bounding box center [549, 145] width 126 height 265
drag, startPoint x: 517, startPoint y: 62, endPoint x: 520, endPoint y: 63, distance: 3.5
click at [520, 63] on div "# 抓住所有的寶石 使用你的 移動 命令。 英雄 .moveRight ( ) 英雄 .moveDown ( ) hero.moveUp ( )" at bounding box center [549, 145] width 126 height 265
click at [516, 63] on div "# 抓住所有的寶石 使用你的 移動 命令。 英雄 .moveRight ( ) 英雄 .moveDown ( ) hero.moveUp ( )" at bounding box center [549, 145] width 126 height 265
click at [515, 59] on div "# 抓住所有的寶石 使用你的 移動 命令。 英雄 .moveRight ( ) 英雄 .moveDown ( ) hero.moveUp ( )" at bounding box center [549, 145] width 126 height 265
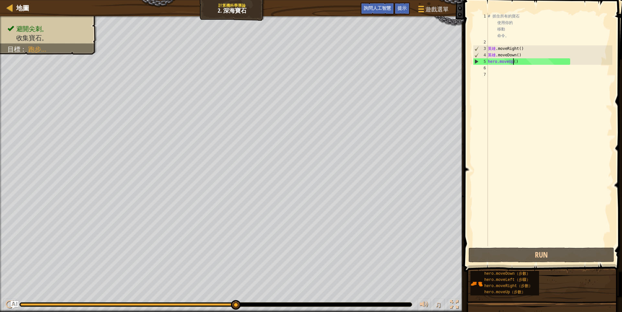
click at [516, 61] on div "# 抓住所有的寶石 使用你的 移動 命令。 英雄 .moveRight ( ) 英雄 .moveDown ( ) hero.moveUp ( )" at bounding box center [549, 145] width 126 height 265
click at [506, 66] on div "# 抓住所有的寶石 使用你的 移動 命令。 英雄 .moveRight ( ) 英雄 .moveDown ( ) hero.moveUp ( )" at bounding box center [549, 145] width 126 height 265
type textarea "h"
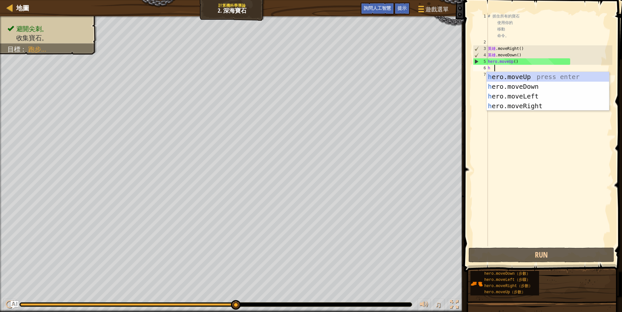
scroll to position [1, 2]
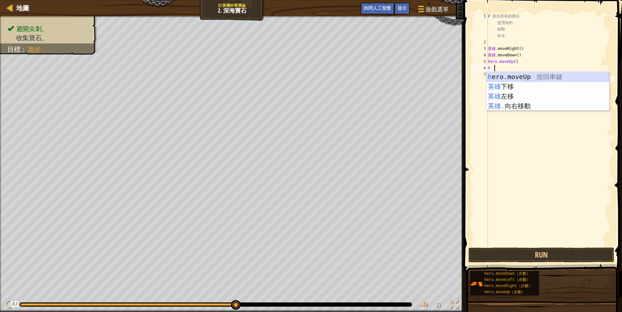
click at [515, 75] on div "h ero.moveUp 按回車鍵 英雄 下移 按 Enter 鍵 英雄 左移 按 Enter 鍵 英雄. 向右移動 按 Enter 鍵" at bounding box center [547, 101] width 122 height 58
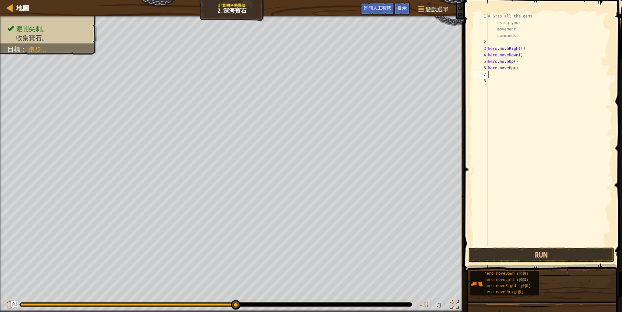
scroll to position [1, 0]
type textarea "h"
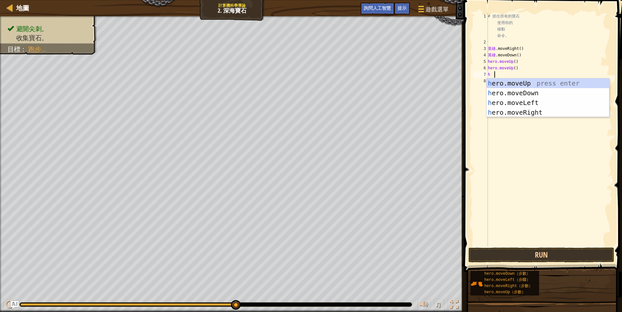
scroll to position [1, 2]
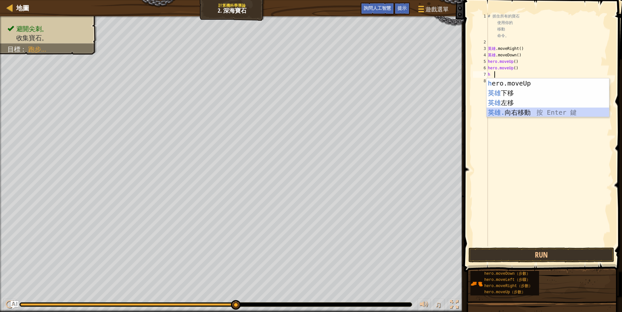
click at [511, 110] on div "h ero.moveUp 按回車鍵 英雄 下移 按 Enter 鍵 英雄 左移 按 Enter 鍵 英雄. 向右移動 按 Enter 鍵" at bounding box center [547, 107] width 122 height 58
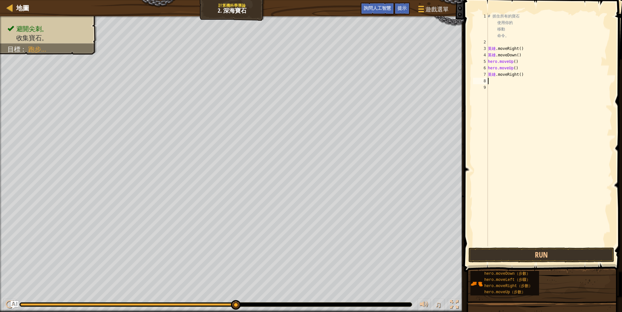
type textarea "h"
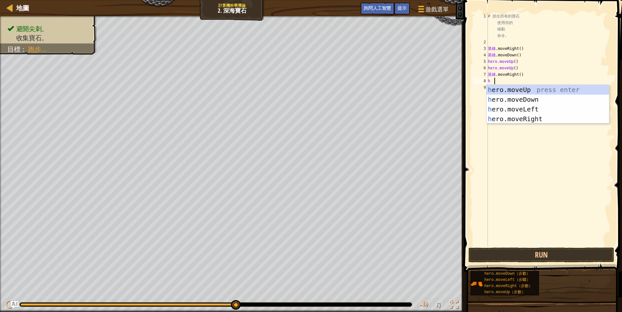
scroll to position [1, 2]
click at [494, 96] on div "h ero.moveUp 按回車鍵 英雄 下移 按 Enter 鍵 英雄 左移 按 Enter 鍵 英雄. 向右移動 按 Enter 鍵" at bounding box center [547, 114] width 122 height 58
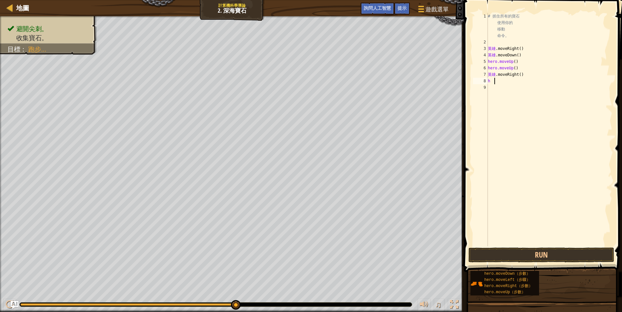
scroll to position [1, 0]
click at [541, 248] on button "Run" at bounding box center [541, 254] width 146 height 15
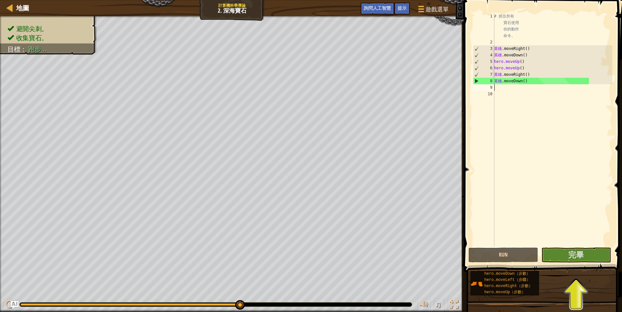
type textarea "h"
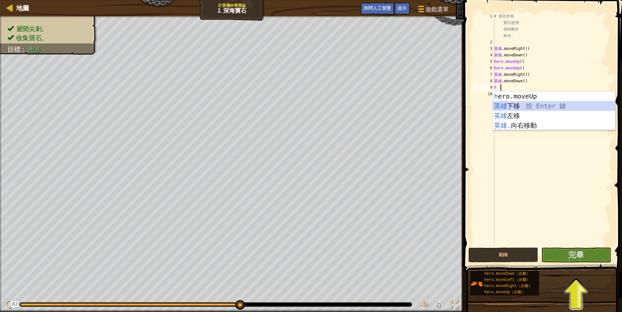
click at [513, 106] on div "h ero.moveUp 按回車鍵 英雄 下移 按 Enter 鍵 英雄 左移 按 Enter 鍵 英雄. 向右移動 按 Enter 鍵" at bounding box center [553, 120] width 122 height 58
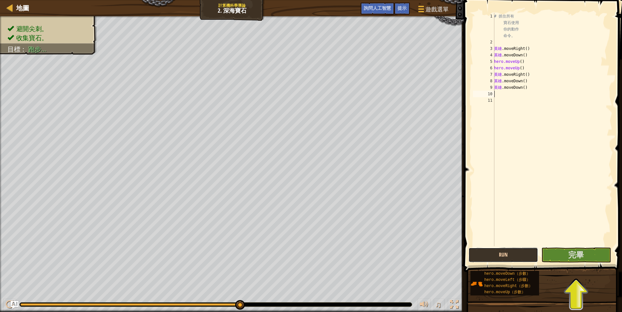
click at [509, 256] on button "Run" at bounding box center [503, 254] width 70 height 15
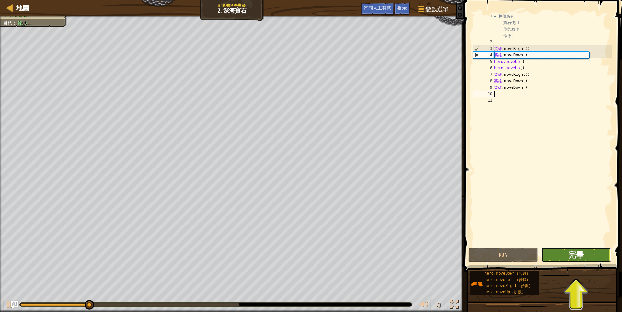
click at [576, 253] on font "完畢" at bounding box center [576, 254] width 16 height 10
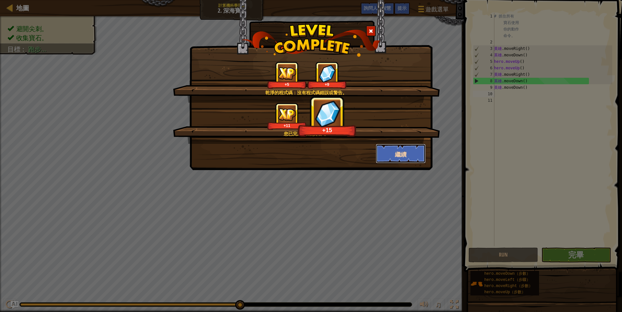
click at [396, 152] on font "繼續" at bounding box center [401, 154] width 12 height 8
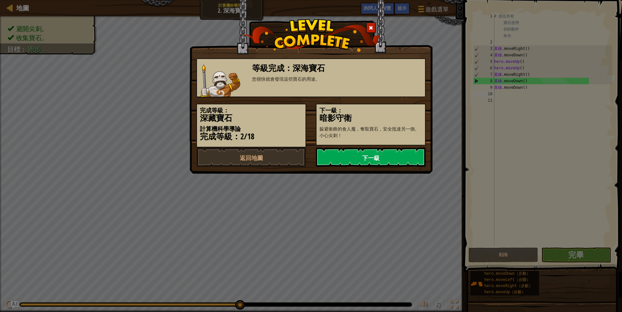
click at [394, 154] on link "下一級" at bounding box center [371, 156] width 110 height 19
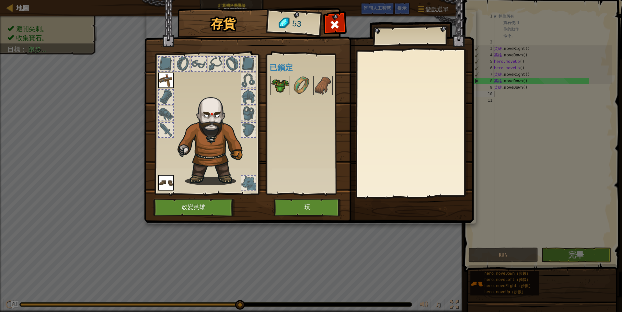
click at [284, 85] on img at bounding box center [280, 85] width 18 height 18
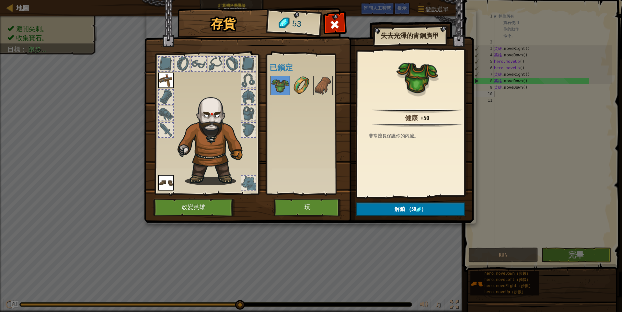
click at [298, 87] on img at bounding box center [301, 85] width 18 height 18
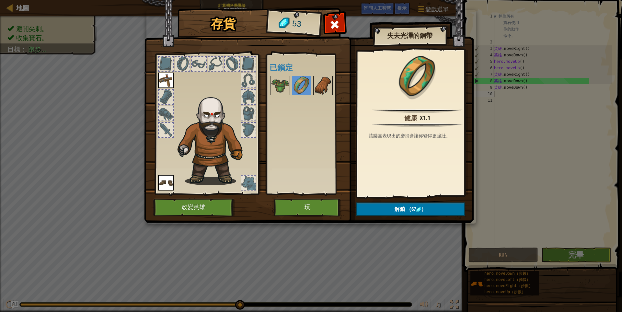
click at [313, 84] on div at bounding box center [322, 85] width 19 height 19
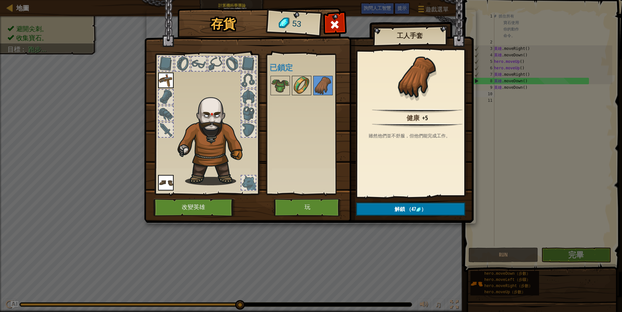
click at [302, 86] on img at bounding box center [301, 85] width 18 height 18
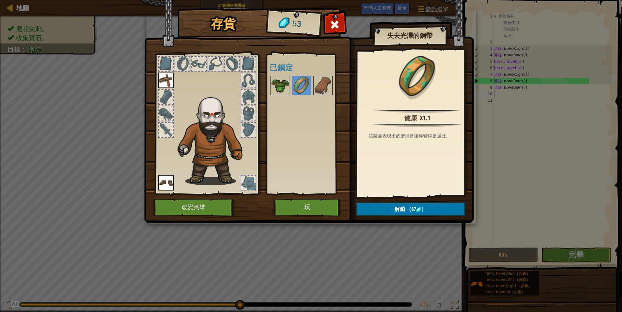
click at [289, 86] on div at bounding box center [279, 85] width 19 height 19
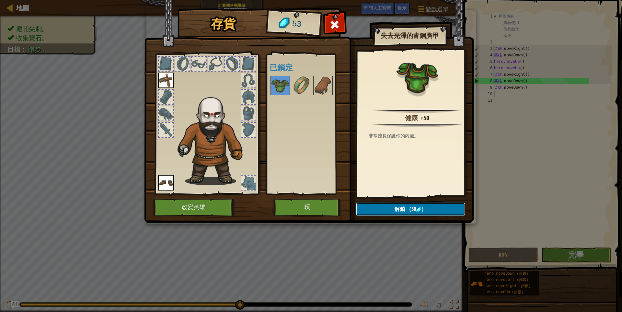
click at [421, 208] on img at bounding box center [418, 209] width 5 height 5
click at [413, 209] on font "確認" at bounding box center [410, 209] width 10 height 7
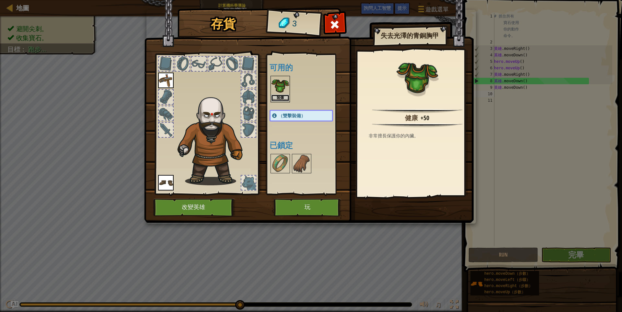
click at [286, 96] on button "裝備" at bounding box center [280, 98] width 18 height 7
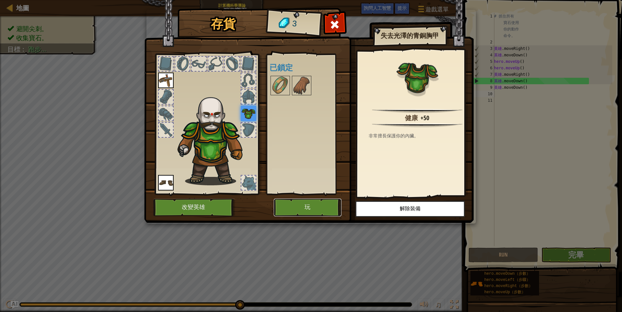
click at [302, 208] on button "玩" at bounding box center [308, 207] width 68 height 18
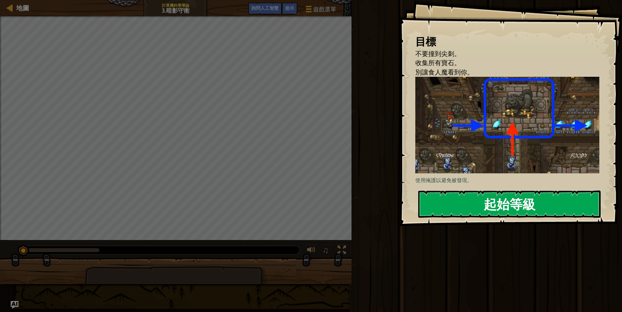
click at [489, 190] on div "目標 不要撞到尖刺。 收集所有寶石。 別讓食人魔看到你。 使用掩護以避免被發現。 起始等級 伺服器載入時出錯。請嘗試刷新頁面。 您需要訂閱才能玩此關卡。 訂閱…" at bounding box center [510, 113] width 223 height 226
click at [490, 195] on font "起始等級" at bounding box center [509, 203] width 52 height 17
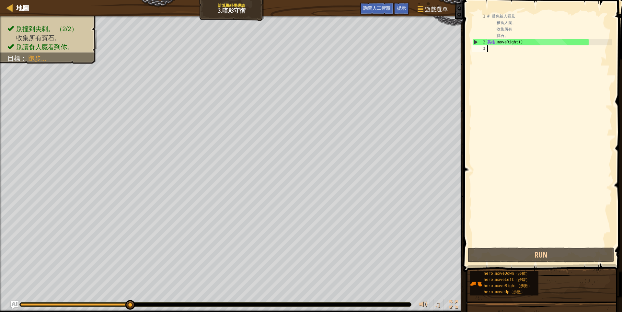
type textarea "h"
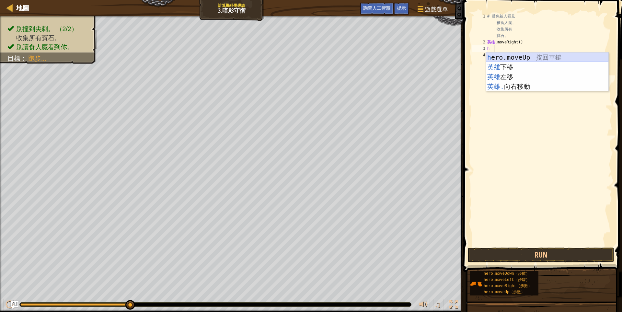
click at [511, 57] on div "h ero.moveUp 按回車鍵 英雄 下移 按 Enter 鍵 英雄 左移 按 Enter 鍵 英雄. 向右移動 按 Enter 鍵" at bounding box center [547, 81] width 122 height 58
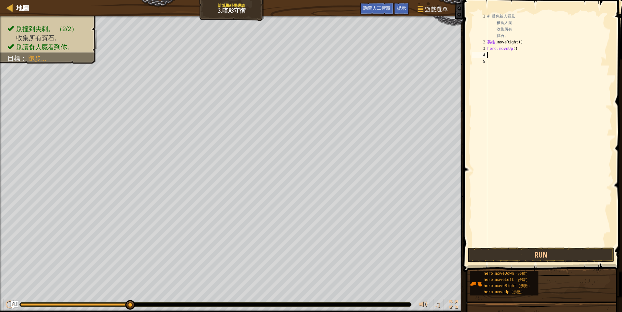
scroll to position [1, 0]
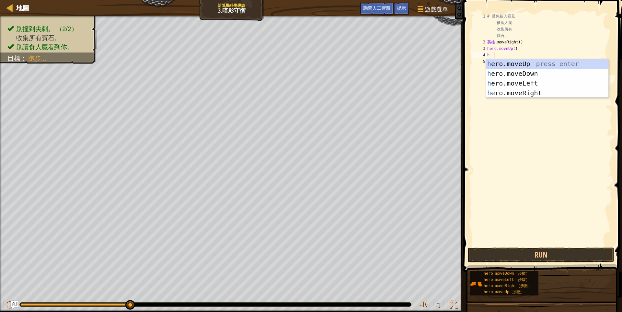
type textarea "h"
click at [509, 62] on div "h ero.moveUp 按回車鍵 英雄 下移 按 Enter 鍵 英雄 左移 按 Enter 鍵 英雄. 向右移動 按 Enter 鍵" at bounding box center [547, 88] width 122 height 58
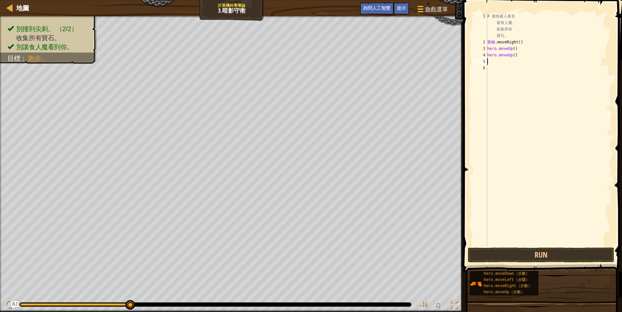
type textarea "h"
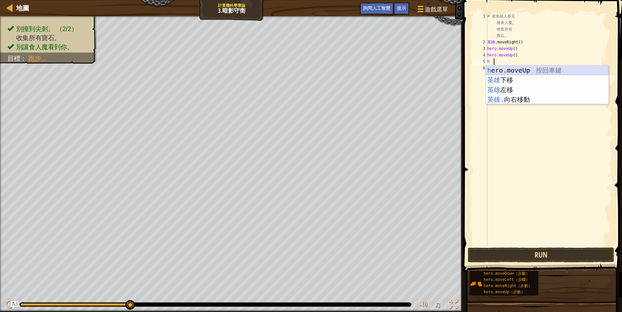
click at [508, 69] on div "h ero.moveUp 按回車鍵 英雄 下移 按 Enter 鍵 英雄 左移 按 Enter 鍵 英雄. 向右移動 按 Enter 鍵" at bounding box center [547, 94] width 122 height 58
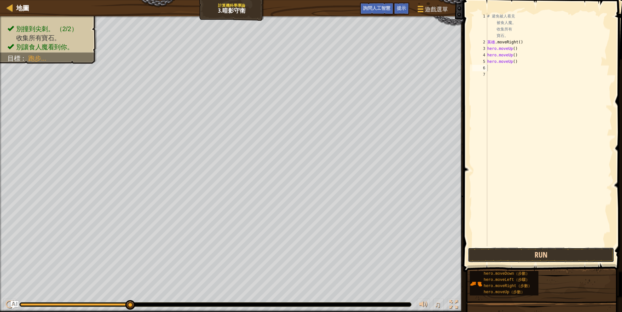
click at [536, 249] on button "Run" at bounding box center [540, 254] width 146 height 15
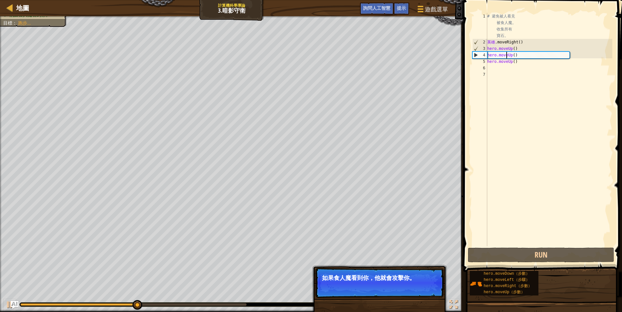
click at [507, 54] on div "# 避免被人看見 被食人魔。 收集所有 寶石。 英雄 .moveRight ( ) hero.moveUp ( ) hero.moveUp ( ) hero.…" at bounding box center [549, 145] width 126 height 265
click at [520, 54] on div "# 避免被人看見 被食人魔。 收集所有 寶石。 英雄 .moveRight ( ) hero.moveUp ( ) hero.moveUp ( ) hero.…" at bounding box center [549, 145] width 126 height 265
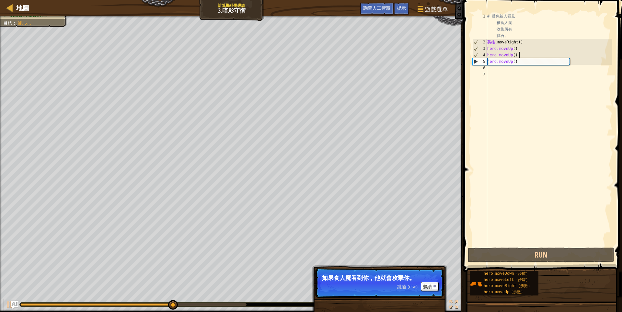
click at [511, 56] on div "# 避免被人看見 被食人魔。 收集所有 寶石。 英雄 .moveRight ( ) hero.moveUp ( ) hero.moveUp ( ) hero.…" at bounding box center [549, 145] width 126 height 265
click at [504, 56] on div "# 避免被人看見 被食人魔。 收集所有 寶石。 英雄 .moveRight ( ) hero.moveUp ( ) hero.moveUp ( ) hero.…" at bounding box center [549, 145] width 126 height 265
click at [554, 53] on div "# 避免被人看見 被食人魔。 收集所有 寶石。 英雄 .moveRight ( ) hero.moveUp ( ) hero.moveUp ( ) hero.…" at bounding box center [549, 145] width 126 height 265
drag, startPoint x: 526, startPoint y: 54, endPoint x: 485, endPoint y: 56, distance: 41.2
click at [485, 56] on div "hero.moveUp() 1 2 3 4 5 6 7 # 避免被人看見 被食人魔。 收集所有 寶石。 英雄 .moveRight ( ) hero.move…" at bounding box center [541, 129] width 141 height 233
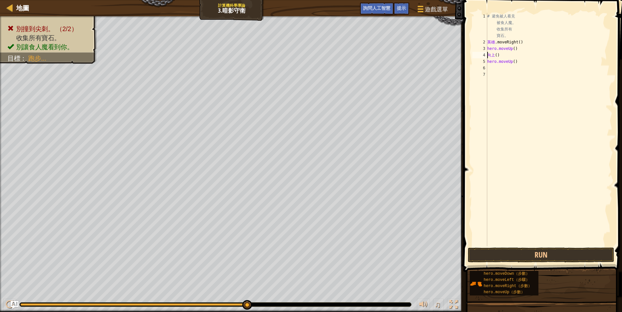
click at [505, 56] on div "# 避免被人看見 被食人魔。 收集所有 寶石。 英雄 .moveRight ( ) hero.moveUp ( ) 向上 ( ) hero.moveUp ( )" at bounding box center [549, 145] width 126 height 265
drag, startPoint x: 505, startPoint y: 56, endPoint x: 488, endPoint y: 56, distance: 17.2
click at [488, 56] on div "# 避免被人看見 被食人魔。 收集所有 寶石。 英雄 .moveRight ( ) hero.moveUp ( ) 向上 ( ) hero.moveUp ( )" at bounding box center [549, 145] width 126 height 265
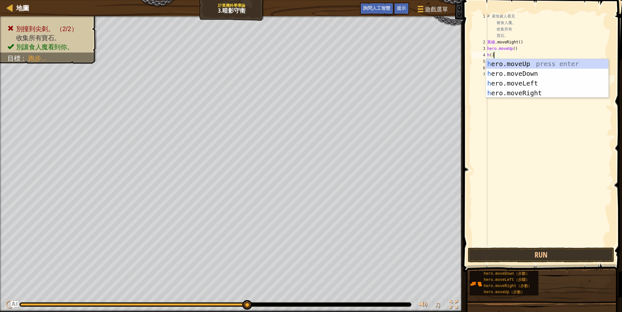
scroll to position [1, 2]
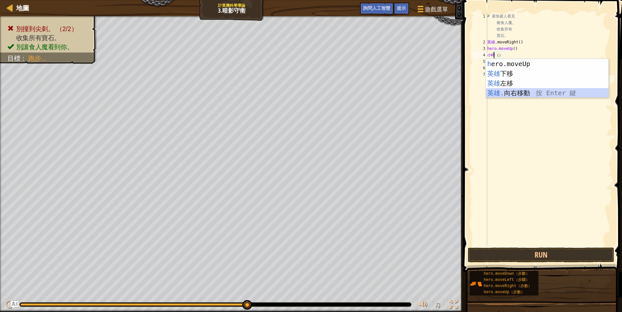
click at [518, 90] on div "h ero.moveUp 按回車鍵 英雄 下移 按 Enter 鍵 英雄 左移 按 Enter 鍵 英雄. 向右移動 按 Enter 鍵" at bounding box center [547, 88] width 122 height 58
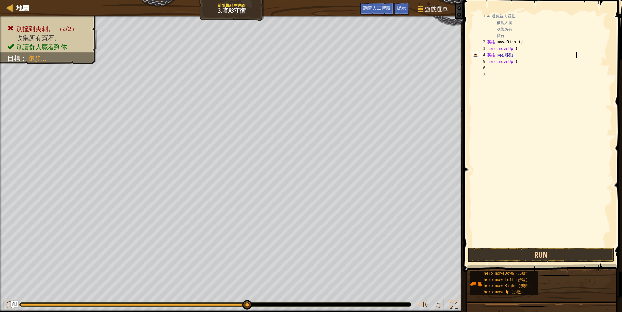
type textarea "hero.moveRight"
click at [511, 259] on button "Run" at bounding box center [540, 254] width 146 height 15
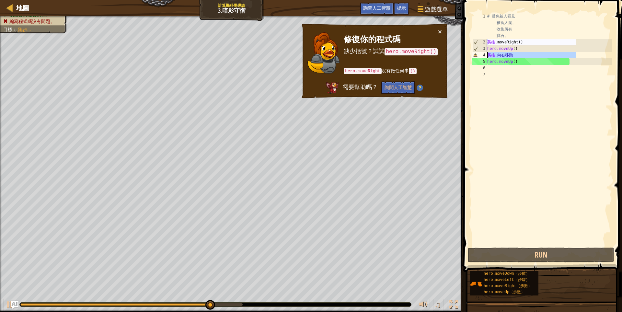
drag, startPoint x: 575, startPoint y: 56, endPoint x: 464, endPoint y: 57, distance: 111.0
click at [464, 57] on div "hero.moveRight 1 2 3 4 5 6 7 # 避免被人看見 被食人魔。 收集所有 寶石。 英雄 .moveRight ( ) hero.mov…" at bounding box center [541, 148] width 161 height 291
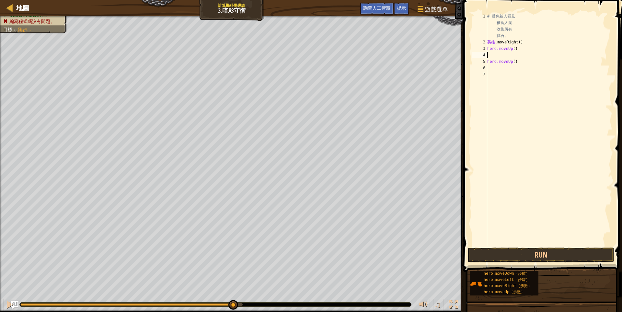
type textarea "h"
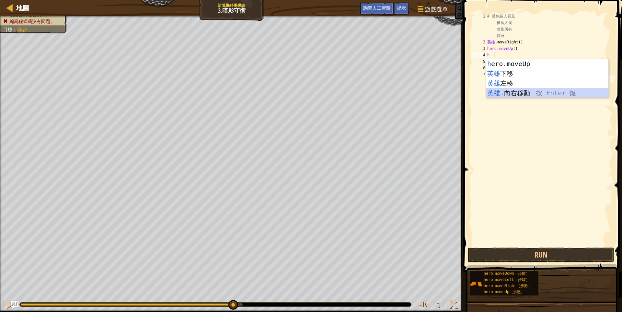
click at [505, 91] on div "h ero.moveUp 按回車鍵 英雄 下移 按 Enter 鍵 英雄 左移 按 Enter 鍵 英雄. 向右移動 按 Enter 鍵" at bounding box center [547, 88] width 122 height 58
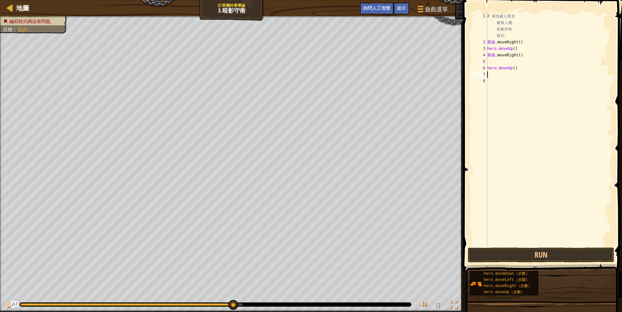
drag, startPoint x: 522, startPoint y: 73, endPoint x: 508, endPoint y: 76, distance: 13.9
click at [502, 77] on div "# 避免被人看見 被食人魔。 收集所有 寶石。 英雄 .moveRight ( ) hero.moveUp ( ) 英雄 .moveRight ( ) her…" at bounding box center [549, 145] width 126 height 265
click at [525, 68] on div "# 避免被人看見 被食人魔。 收集所有 寶石。 英雄 .moveRight ( ) hero.moveUp ( ) 英雄 .moveRight ( ) her…" at bounding box center [549, 145] width 126 height 265
drag, startPoint x: 524, startPoint y: 68, endPoint x: 488, endPoint y: 63, distance: 36.2
click at [488, 63] on div "# 避免被人看見 被食人魔。 收集所有 寶石。 英雄 .moveRight ( ) hero.moveUp ( ) 英雄 .moveRight ( ) her…" at bounding box center [549, 145] width 126 height 265
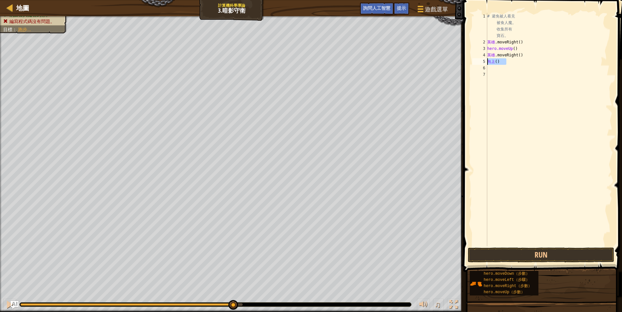
drag, startPoint x: 509, startPoint y: 60, endPoint x: 475, endPoint y: 60, distance: 34.0
click at [475, 60] on div "oveUp() 1 2 3 4 5 6 7 # 避免被人看見 被食人魔。 收集所有 寶石。 英雄 .moveRight ( ) hero.moveUp ( )…" at bounding box center [541, 129] width 141 height 233
type textarea "Up()"
click at [500, 67] on div "# 避免被人看見 被食人魔。 收集所有 寶石。 英雄 .moveRight ( ) hero.moveUp ( ) 英雄 .moveRight ( ) 向上 …" at bounding box center [549, 145] width 126 height 265
click at [506, 64] on div "# 避免被人看見 被食人魔。 收集所有 寶石。 英雄 .moveRight ( ) hero.moveUp ( ) 英雄 .moveRight ( ) 向上 …" at bounding box center [549, 145] width 126 height 265
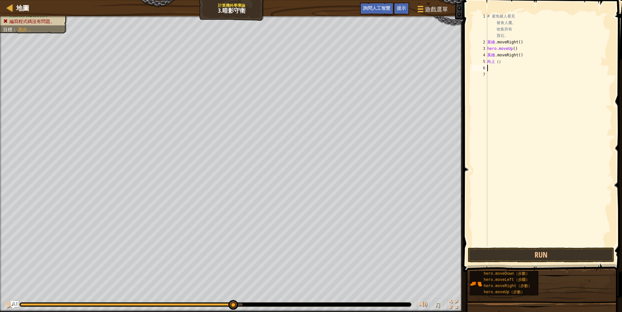
type textarea "Up()"
drag, startPoint x: 506, startPoint y: 64, endPoint x: 488, endPoint y: 64, distance: 17.2
click at [488, 64] on div "# 避免被人看見 被食人魔。 收集所有 寶石。 英雄 .moveRight ( ) hero.moveUp ( ) 英雄 .moveRight ( ) 向上 …" at bounding box center [549, 145] width 126 height 265
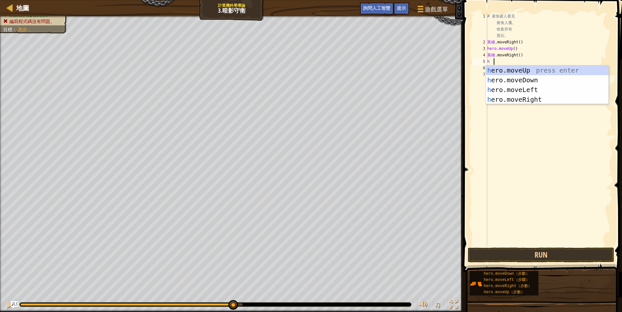
scroll to position [1, 2]
type textarea "h"
click at [518, 250] on button "Run" at bounding box center [540, 254] width 146 height 15
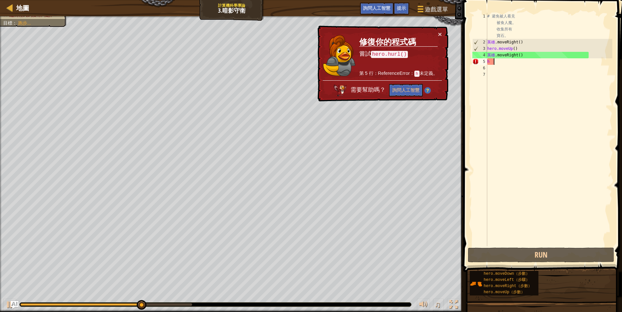
click at [503, 60] on div "# 避免被人看見 被食人魔。 收集所有 寶石。 英雄 .moveRight ( ) hero.moveUp ( ) 英雄 .moveRight ( ) h" at bounding box center [549, 145] width 126 height 265
click at [517, 93] on div "# 避免被人看見 被食人魔。 收集所有 寶石。 英雄 .moveRight ( ) hero.moveUp ( ) 英雄 .moveRight ( ) h" at bounding box center [549, 145] width 126 height 265
click at [549, 62] on div "# 避免被人看見 被食人魔。 收集所有 寶石。 英雄 .moveRight ( ) hero.moveUp ( ) 英雄 .moveRight ( ) h" at bounding box center [549, 145] width 126 height 265
type textarea "h"
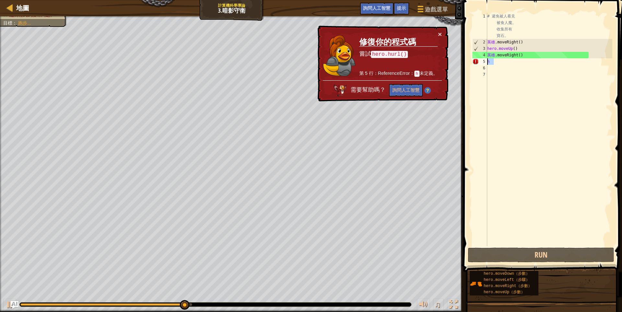
drag, startPoint x: 556, startPoint y: 61, endPoint x: 480, endPoint y: 61, distance: 76.1
click at [480, 61] on div "h 1 2 3 4 5 6 7 # 避免被人看見 被食人魔。 收集所有 寶石。 英雄 .moveRight ( ) hero.moveUp ( ) 英雄 .m…" at bounding box center [541, 129] width 141 height 233
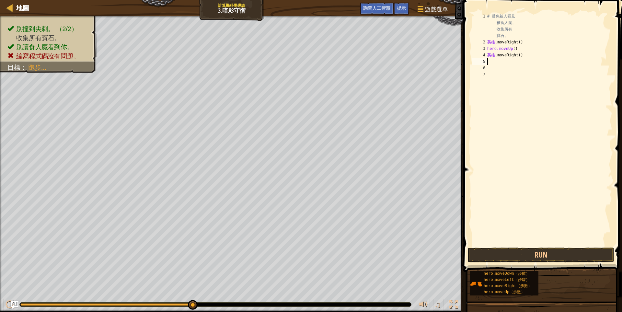
type textarea "h"
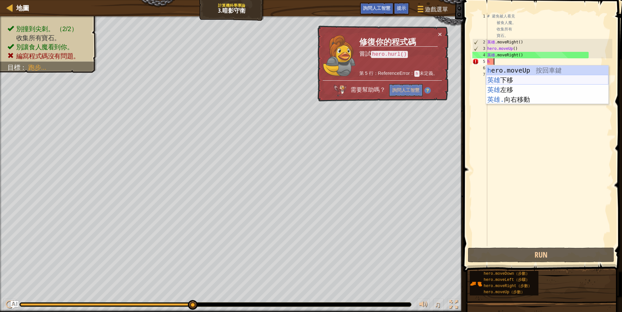
click at [515, 83] on div "h ero.moveUp 按回車鍵 英雄 下移 按 Enter 鍵 英雄 左移 按 Enter 鍵 英雄. 向右移動 按 Enter 鍵" at bounding box center [547, 94] width 122 height 58
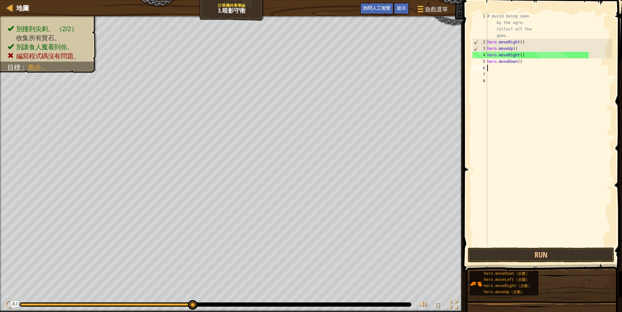
scroll to position [1, 0]
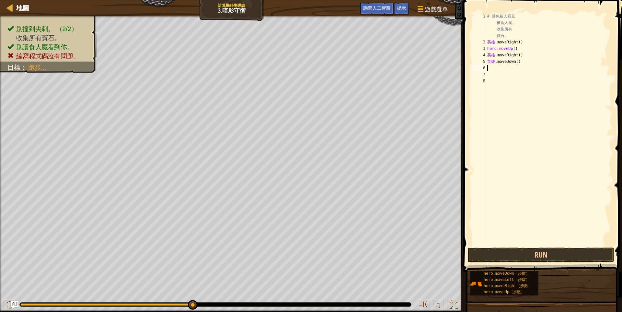
type textarea "h"
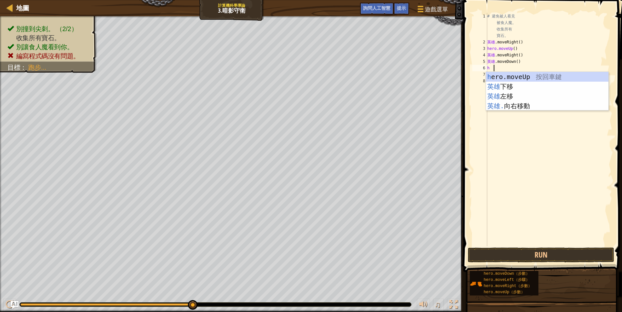
scroll to position [1, 2]
click at [504, 104] on div "h ero.moveUp 按回車鍵 英雄 下移 按 Enter 鍵 英雄 左移 按 Enter 鍵 英雄. 向右移動 按 Enter 鍵" at bounding box center [547, 101] width 122 height 58
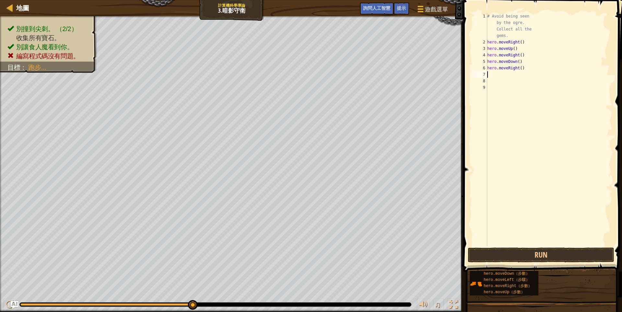
scroll to position [1, 0]
click at [507, 255] on button "Run" at bounding box center [540, 254] width 146 height 15
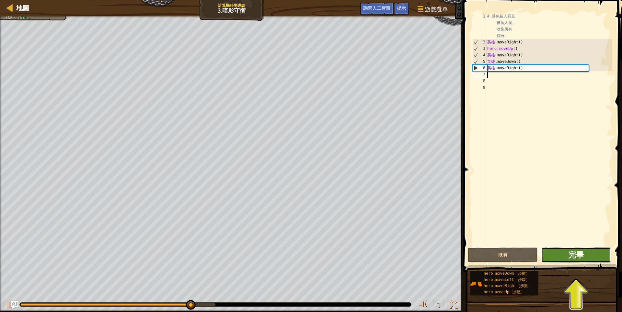
click at [568, 258] on font "完畢" at bounding box center [576, 254] width 16 height 10
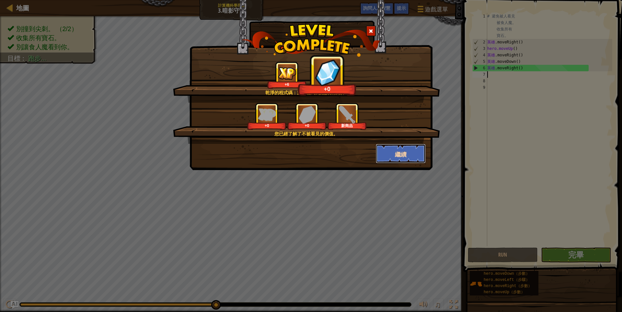
click at [387, 150] on button "繼續" at bounding box center [401, 153] width 50 height 19
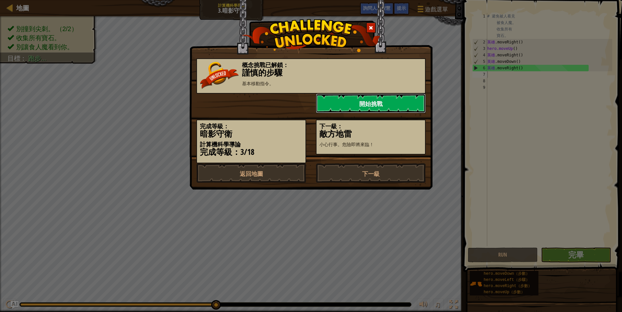
click at [377, 104] on font "開始挑戰" at bounding box center [370, 104] width 23 height 8
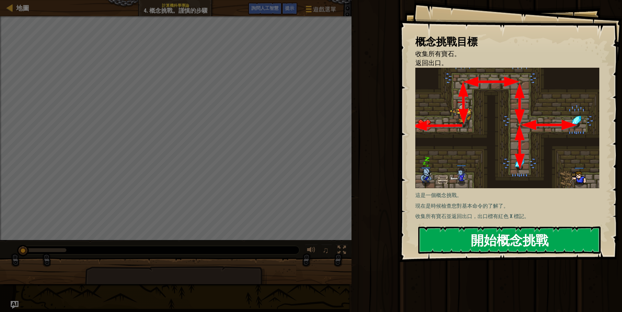
click at [485, 239] on font "開始概念挑戰" at bounding box center [509, 239] width 78 height 17
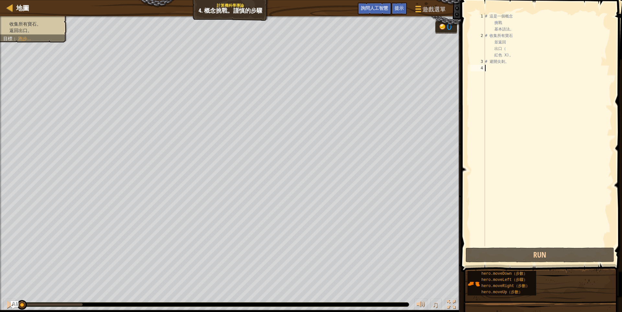
type textarea "h"
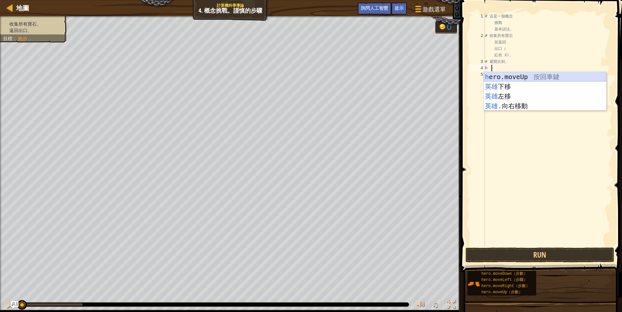
click at [503, 76] on div "h ero.moveUp 按回車鍵 英雄 下移 按 Enter 鍵 英雄 左移 按 Enter 鍵 英雄. 向右移動 按 Enter 鍵" at bounding box center [544, 101] width 122 height 58
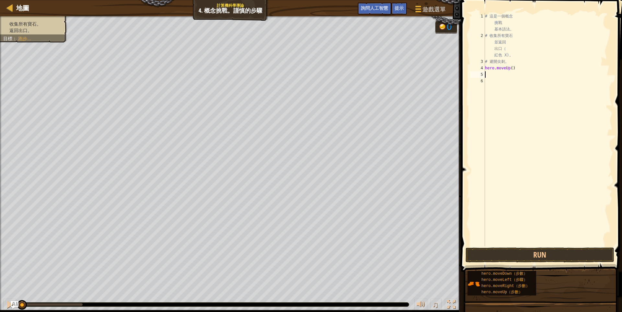
scroll to position [1, 0]
type textarea "h"
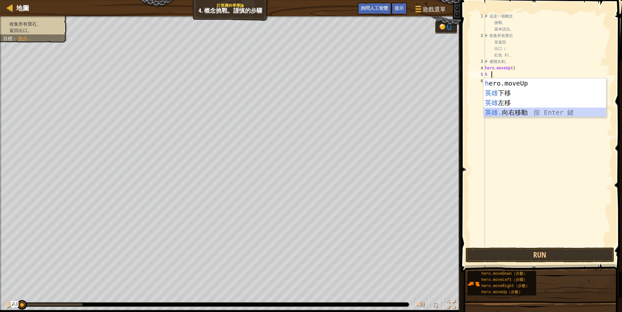
click at [506, 112] on div "h ero.moveUp 按回車鍵 英雄 下移 按 Enter 鍵 英雄 左移 按 Enter 鍵 英雄. 向右移動 按 Enter 鍵" at bounding box center [544, 107] width 122 height 58
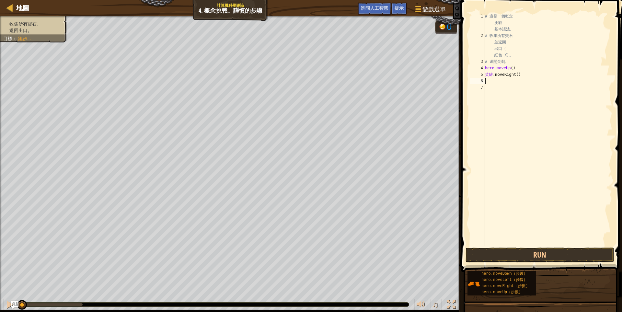
type textarea "h"
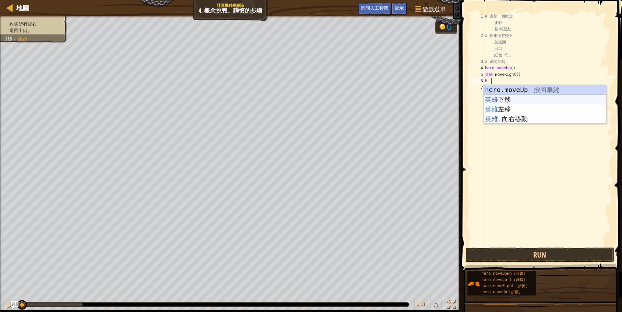
click at [504, 99] on div "h ero.moveUp 按回車鍵 英雄 下移 按 Enter 鍵 英雄 左移 按 Enter 鍵 英雄. 向右移動 按 Enter 鍵" at bounding box center [544, 114] width 122 height 58
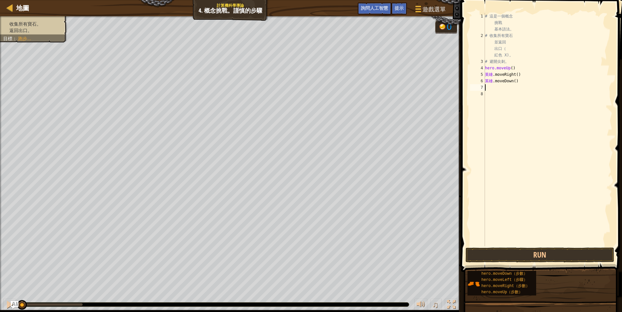
scroll to position [1, 0]
type textarea "h"
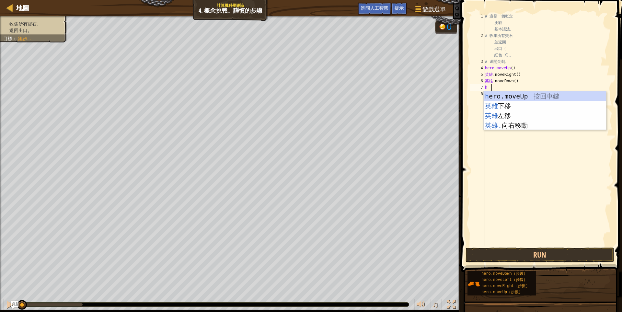
scroll to position [1, 2]
click at [503, 103] on div "h ero.moveUp 按回車鍵 英雄 下移 按 Enter 鍵 英雄 左移 按 Enter 鍵 英雄. 向右移動 按 Enter 鍵" at bounding box center [544, 120] width 122 height 58
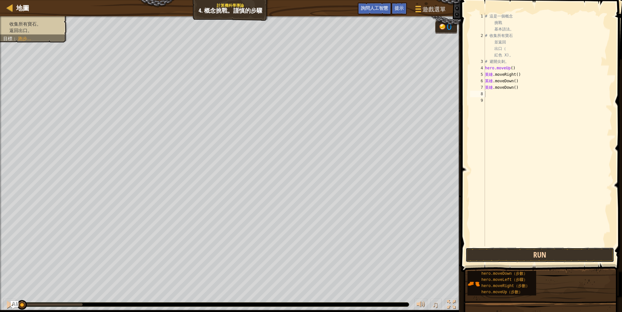
click at [515, 259] on button "Run" at bounding box center [539, 254] width 149 height 15
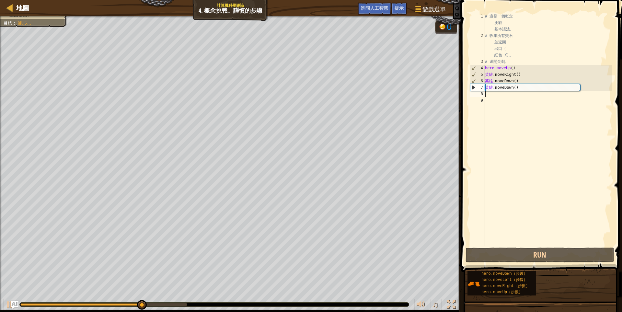
type textarea "h"
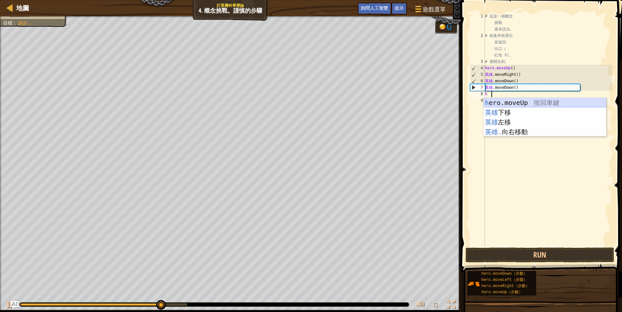
click at [514, 100] on div "h ero.moveUp 按回車鍵 英雄 下移 按 Enter 鍵 英雄 左移 按 Enter 鍵 英雄. 向右移動 按 Enter 鍵" at bounding box center [544, 127] width 122 height 58
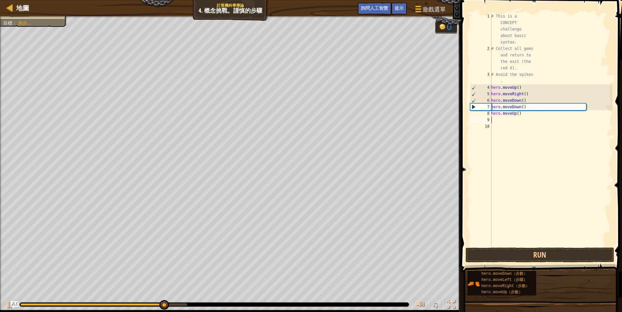
scroll to position [1, 0]
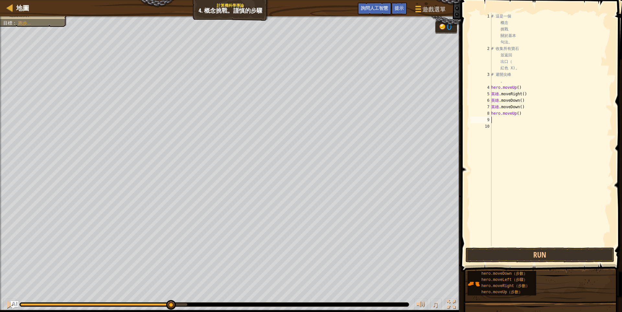
type textarea "h"
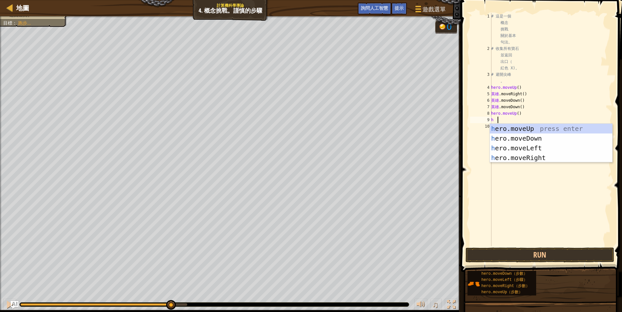
scroll to position [1, 2]
click at [513, 158] on div "h ero.moveUp 按回車鍵 英雄 下移 按 Enter 鍵 英雄 左移 按 Enter 鍵 英雄. 向右移動 按 Enter 鍵" at bounding box center [550, 153] width 122 height 58
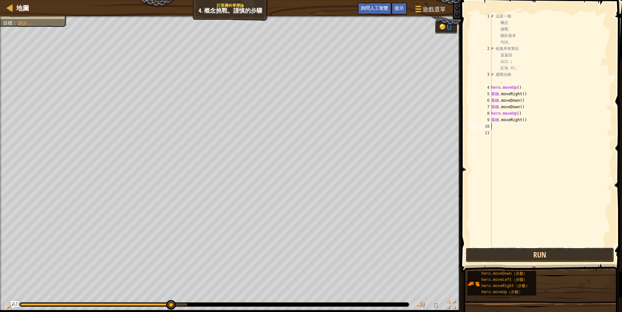
click at [532, 251] on button "Run" at bounding box center [539, 254] width 149 height 15
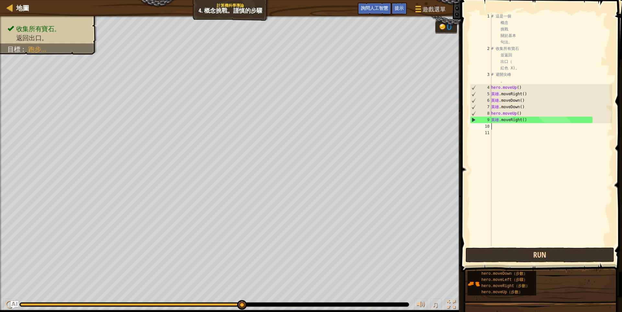
type textarea "h"
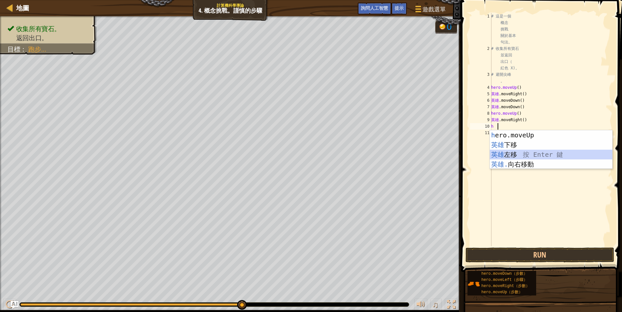
click at [499, 154] on div "h ero.moveUp 按回車鍵 英雄 下移 按 Enter 鍵 英雄 左移 按 Enter 鍵 英雄. 向右移動 按 Enter 鍵" at bounding box center [550, 159] width 122 height 58
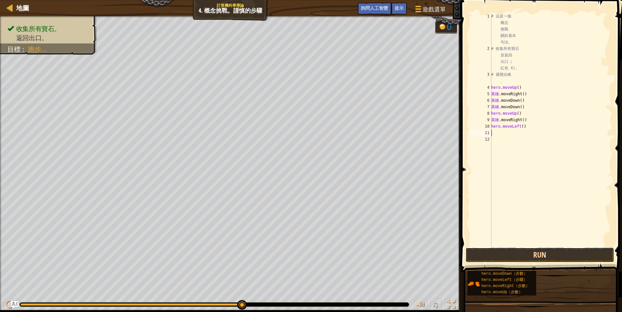
click at [530, 255] on button "Run" at bounding box center [539, 254] width 149 height 15
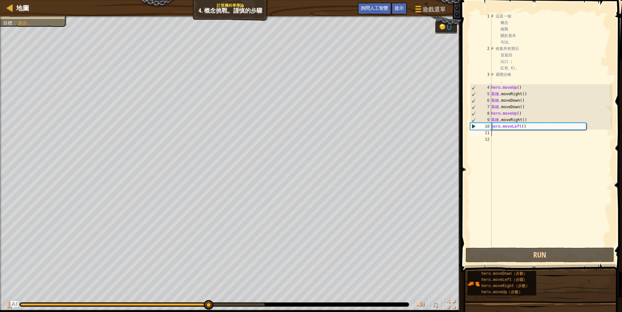
type textarea "h"
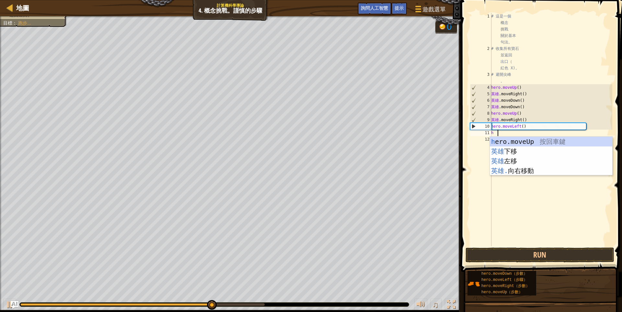
scroll to position [1, 2]
click at [513, 139] on div "h ero.moveUp 按回車鍵 英雄 下移 按 Enter 鍵 英雄 左移 按 Enter 鍵 英雄. 向右移動 按 Enter 鍵" at bounding box center [550, 166] width 122 height 58
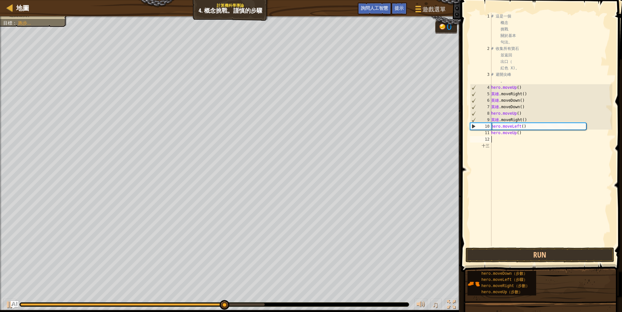
scroll to position [1, 0]
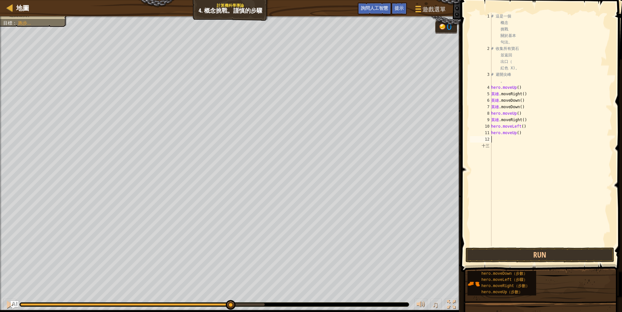
type textarea "h"
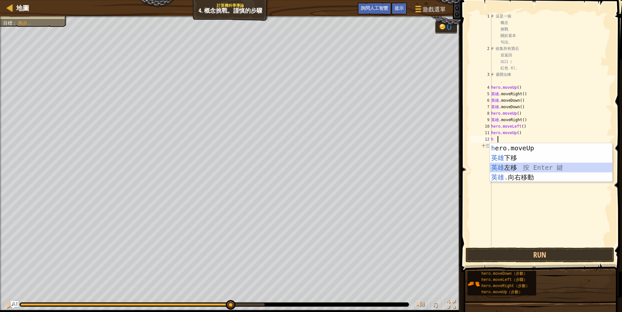
click at [509, 170] on div "h ero.moveUp 按回車鍵 英雄 下移 按 Enter 鍵 英雄 左移 按 Enter 鍵 英雄. 向右移動 按 Enter 鍵" at bounding box center [550, 172] width 122 height 58
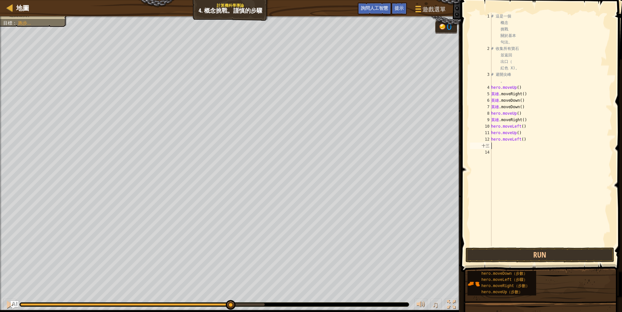
type textarea "h"
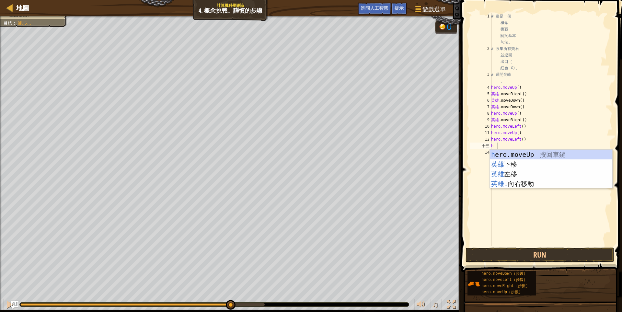
scroll to position [1, 2]
click at [506, 164] on div "h ero.moveUp 按回車鍵 英雄 下移 按 Enter 鍵 英雄 左移 按 Enter 鍵 英雄. 向右移動 按 Enter 鍵" at bounding box center [550, 179] width 122 height 58
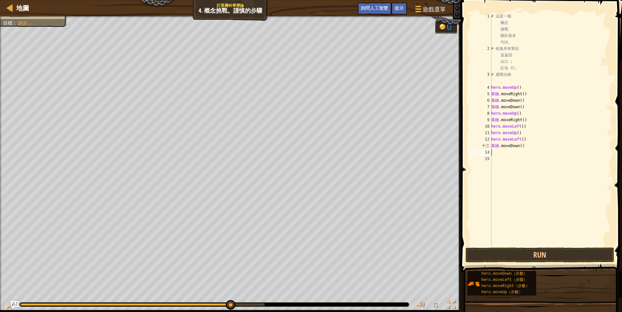
scroll to position [1, 0]
click at [526, 254] on button "Run" at bounding box center [539, 254] width 149 height 15
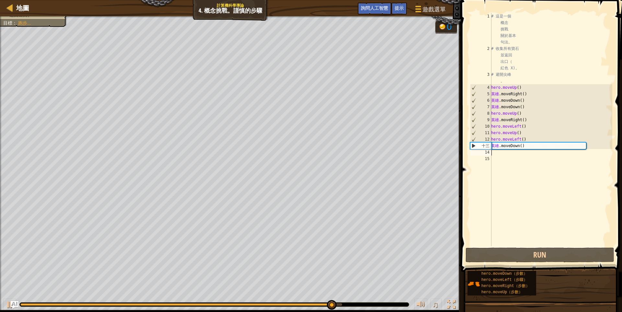
type textarea "h"
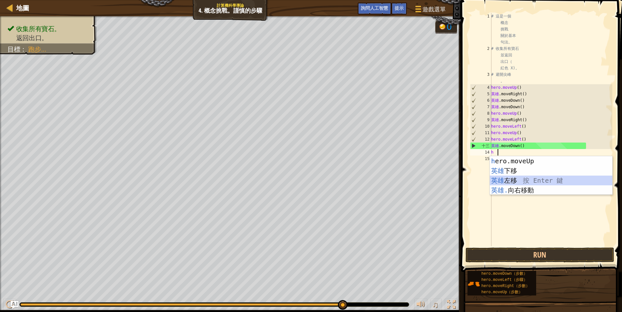
click at [527, 181] on div "h ero.moveUp 按回車鍵 英雄 下移 按 Enter 鍵 英雄 左移 按 Enter 鍵 英雄. 向右移動 按 Enter 鍵" at bounding box center [550, 185] width 122 height 58
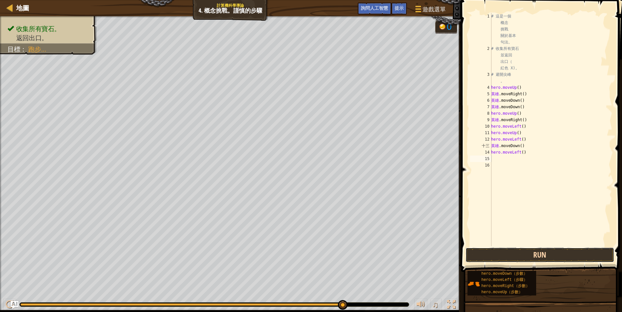
click at [520, 253] on button "Run" at bounding box center [539, 254] width 149 height 15
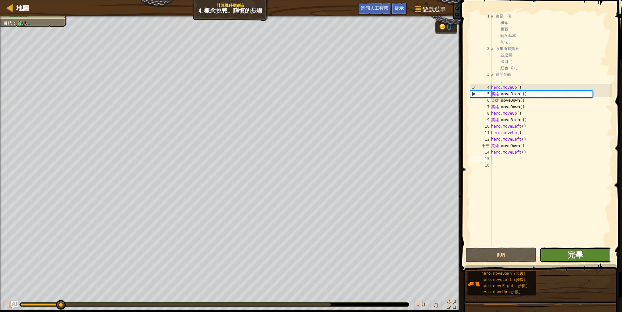
click at [581, 257] on font "完畢" at bounding box center [575, 254] width 16 height 10
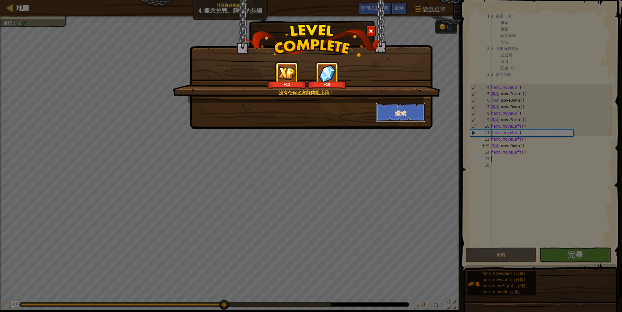
click at [398, 113] on font "繼續" at bounding box center [401, 113] width 12 height 8
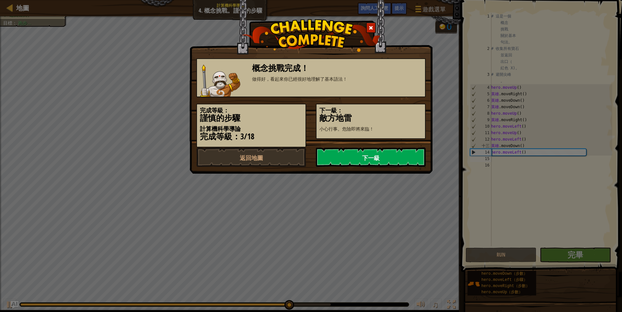
click at [379, 155] on font "下一級" at bounding box center [370, 158] width 17 height 8
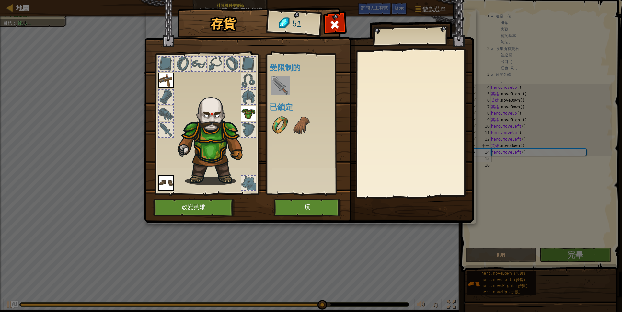
click at [279, 124] on img at bounding box center [280, 125] width 18 height 18
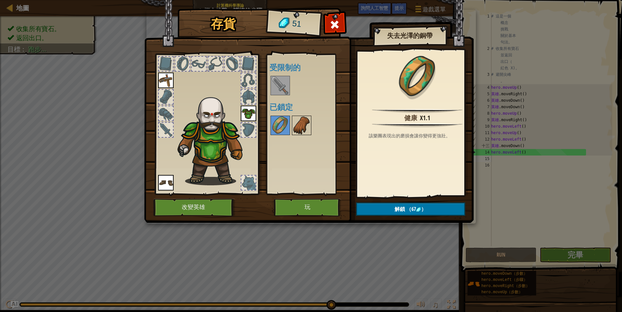
click at [297, 123] on img at bounding box center [301, 125] width 18 height 18
